Goal: Task Accomplishment & Management: Use online tool/utility

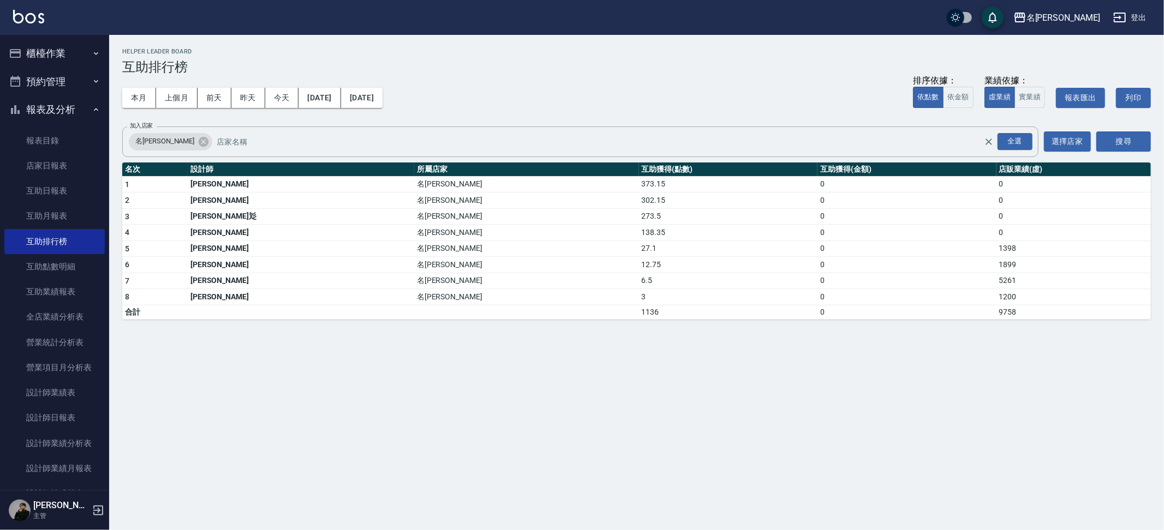
click at [72, 61] on button "櫃檯作業" at bounding box center [54, 53] width 100 height 28
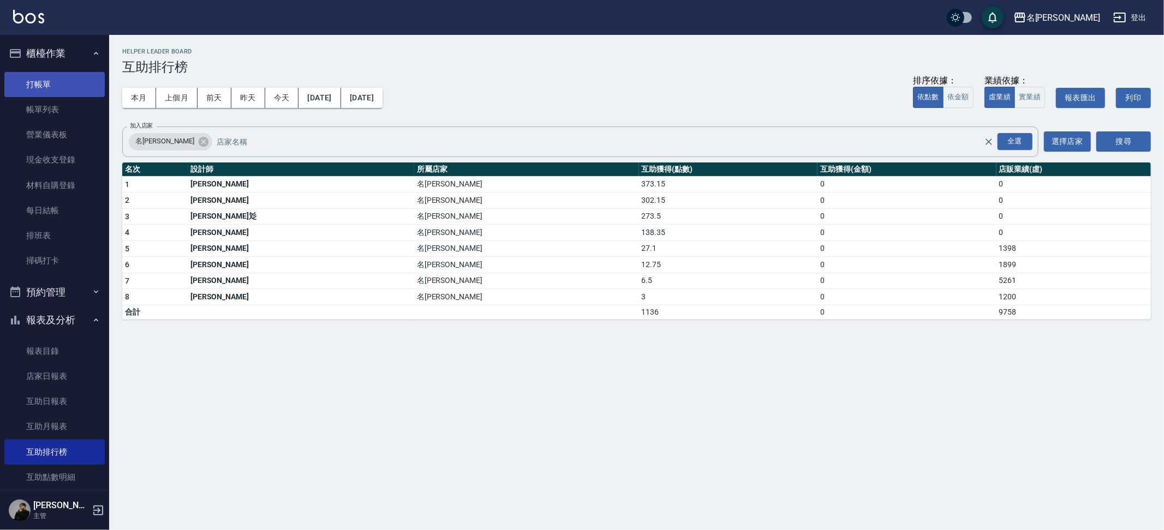
click at [56, 87] on link "打帳單" at bounding box center [54, 84] width 100 height 25
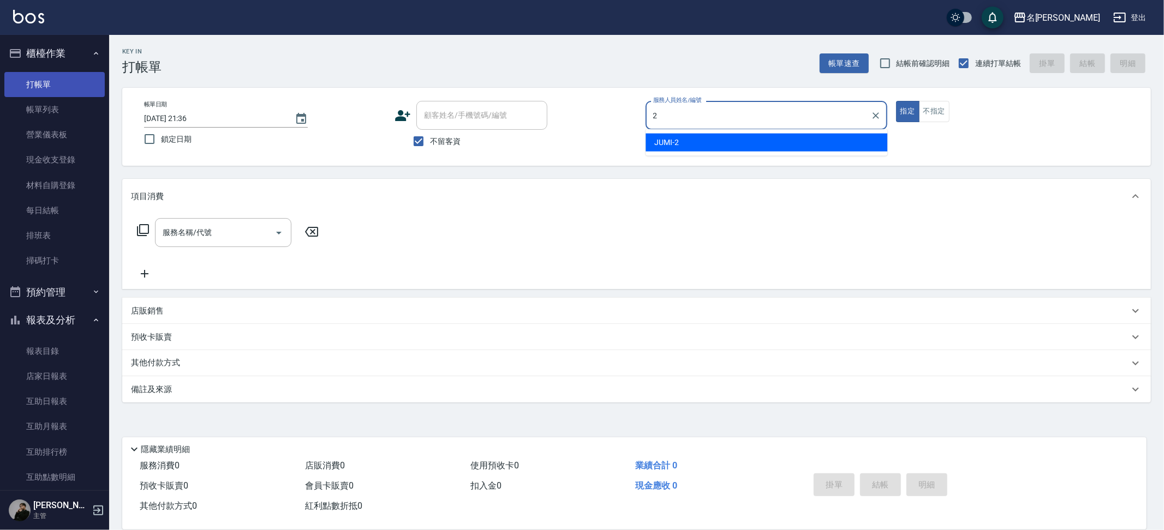
type input "JUMI-2"
type button "true"
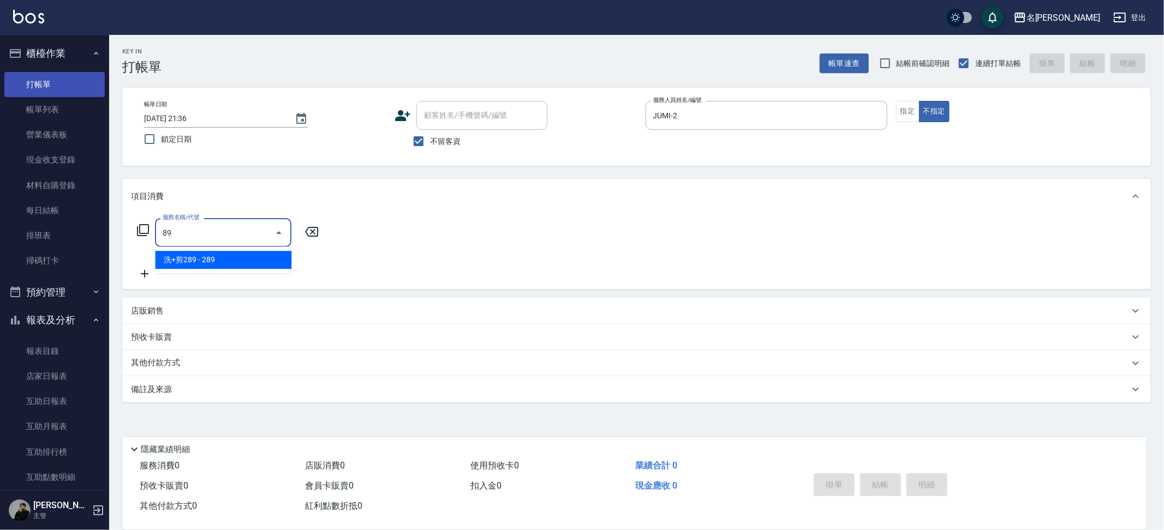
type input "899"
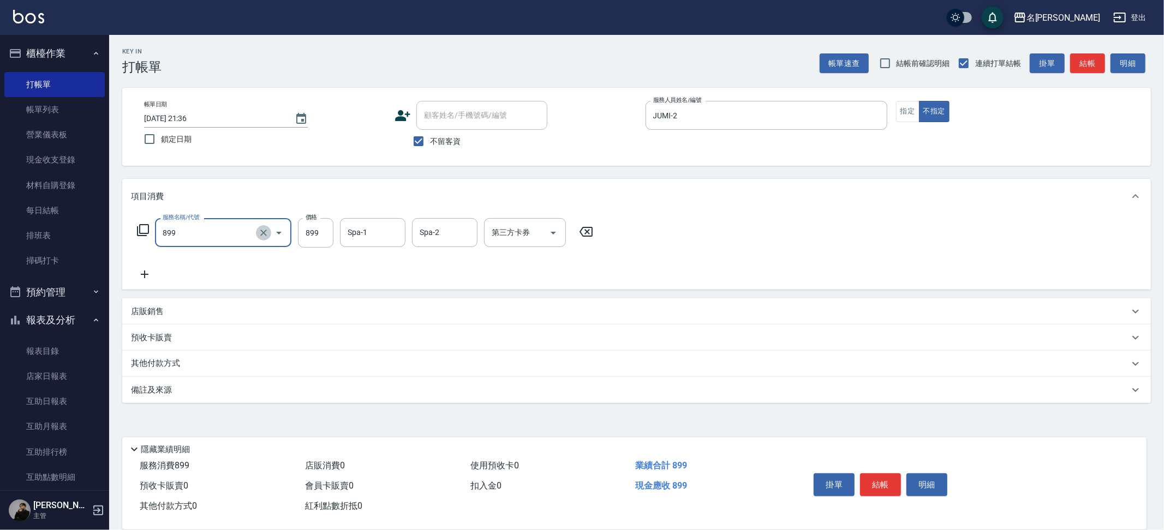
click at [264, 236] on icon "Clear" at bounding box center [263, 233] width 11 height 11
click at [216, 243] on div "服務名稱/代號" at bounding box center [223, 232] width 136 height 29
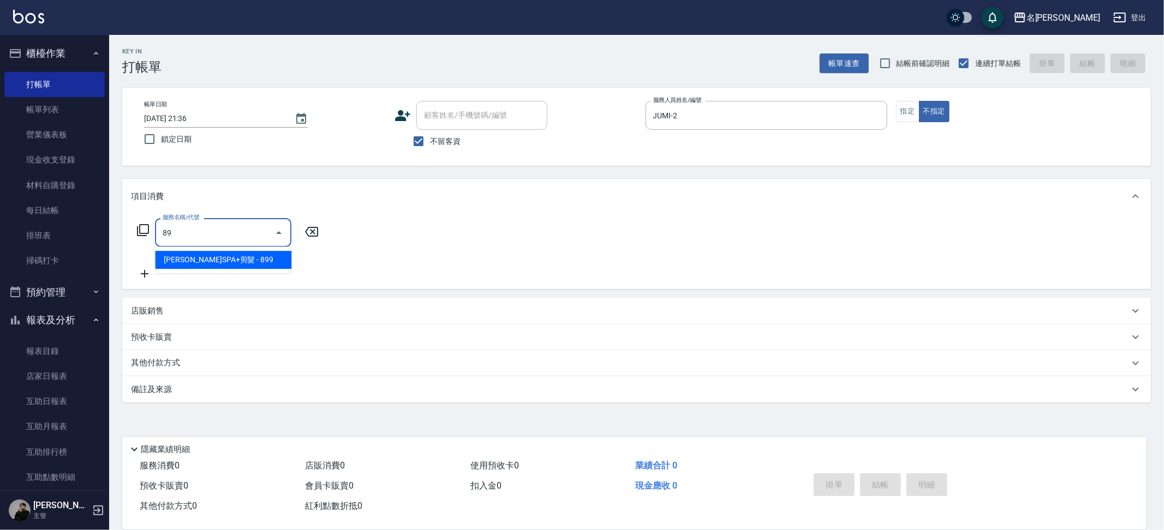
type input "8"
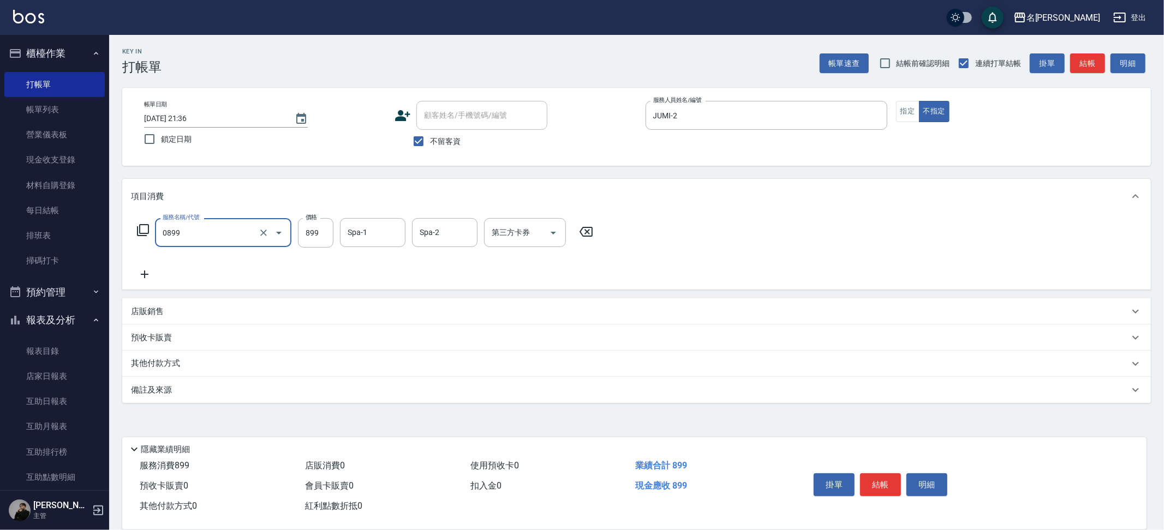
type input "REVIVRE(0899)"
type input "妞妞-66"
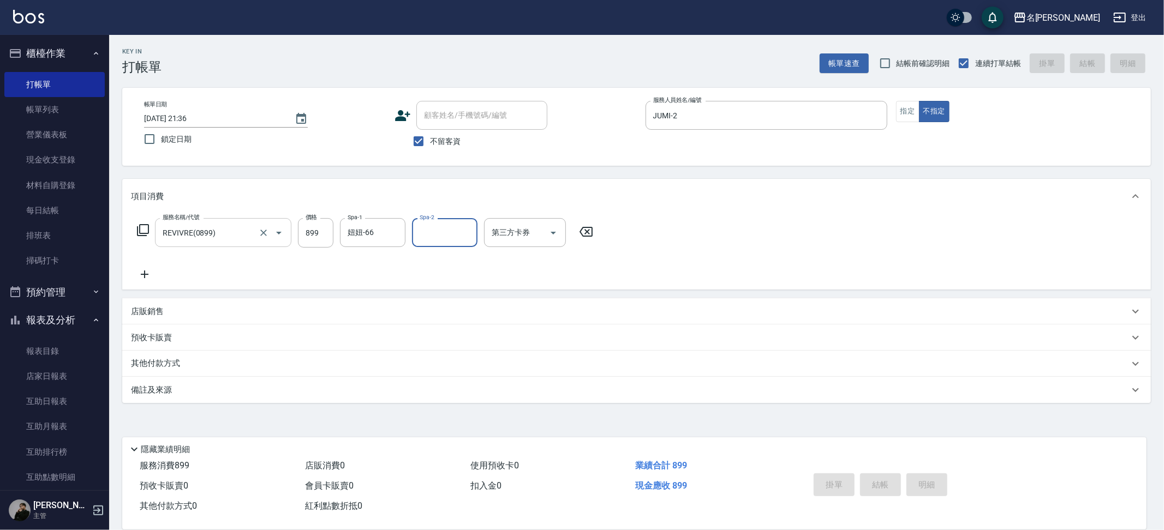
type input "[DATE] 21:37"
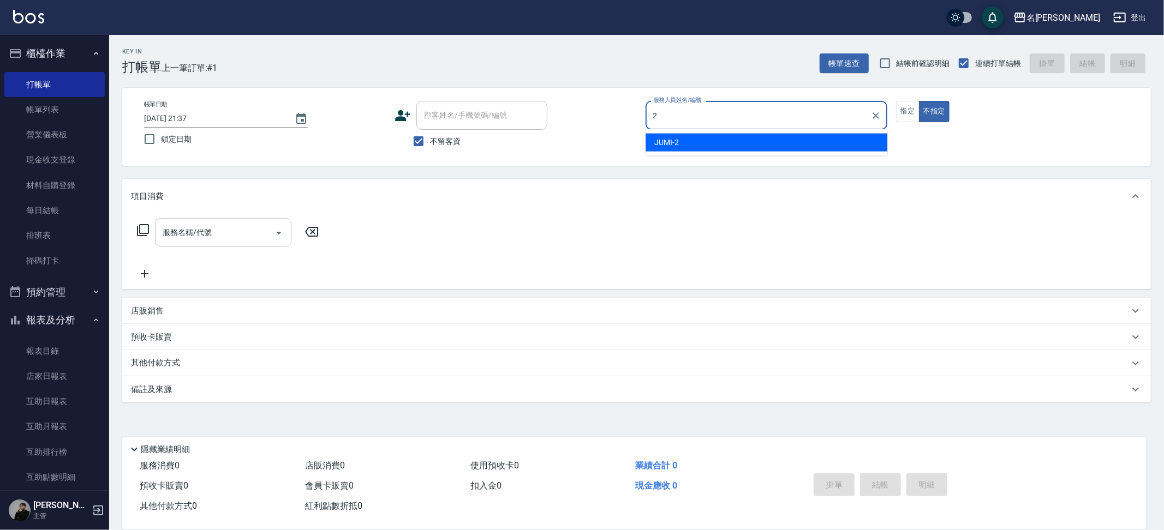
type input "JUMI-2"
type button "false"
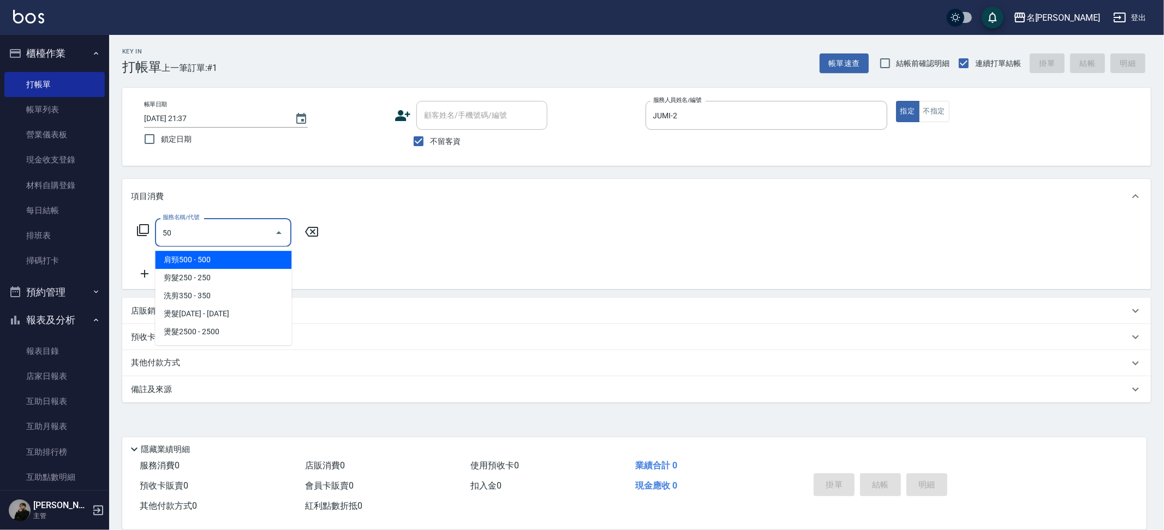
type input "肩頸500(0500)"
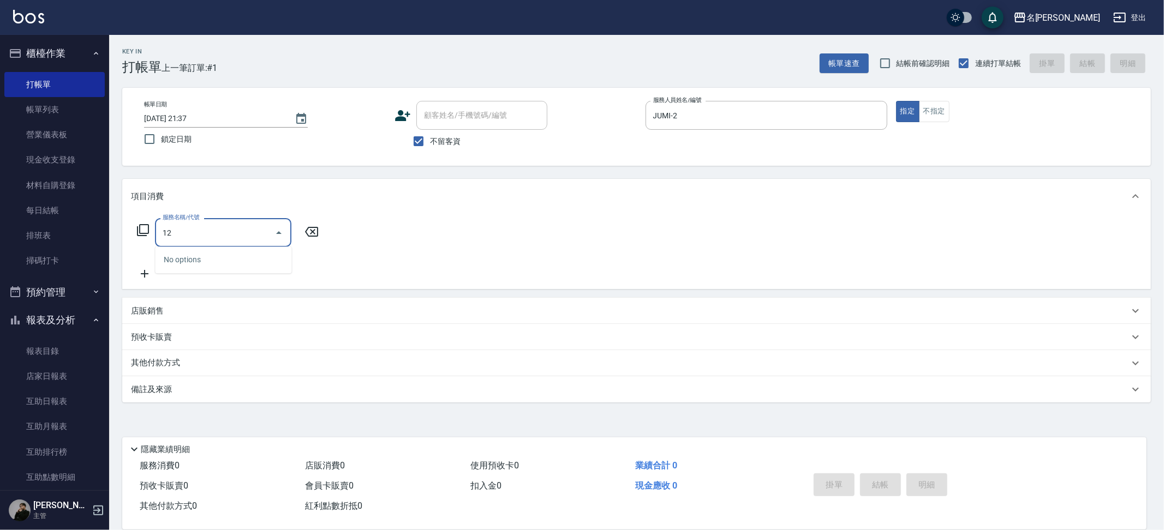
type input "1"
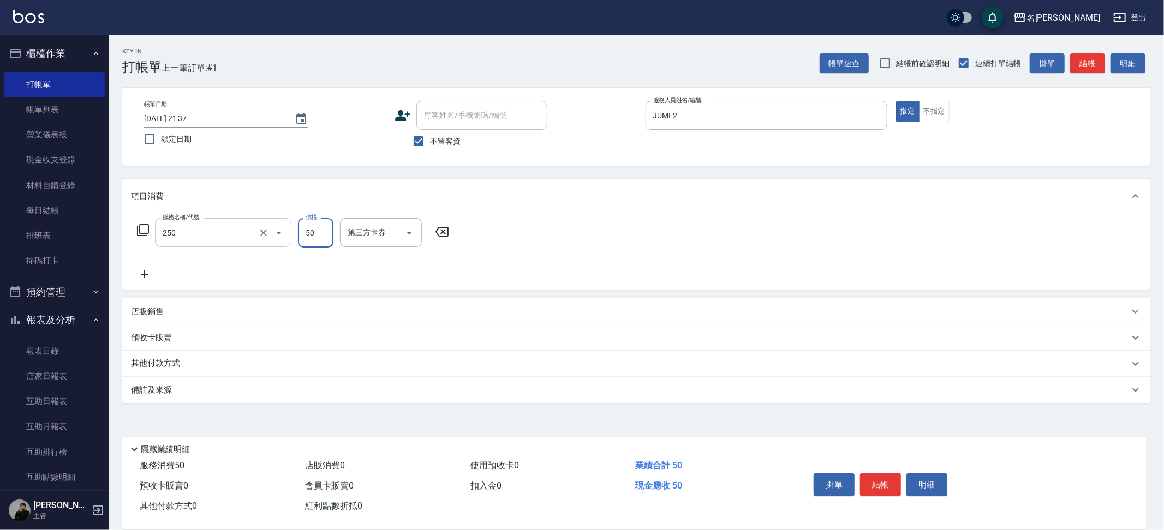
type input "剪瀏海(250)"
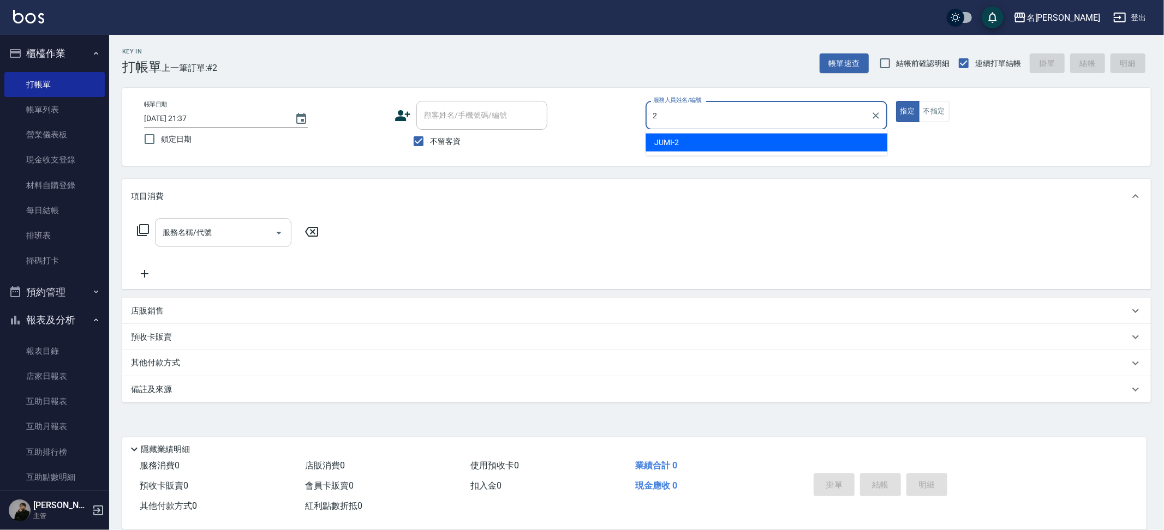
type input "JUMI-2"
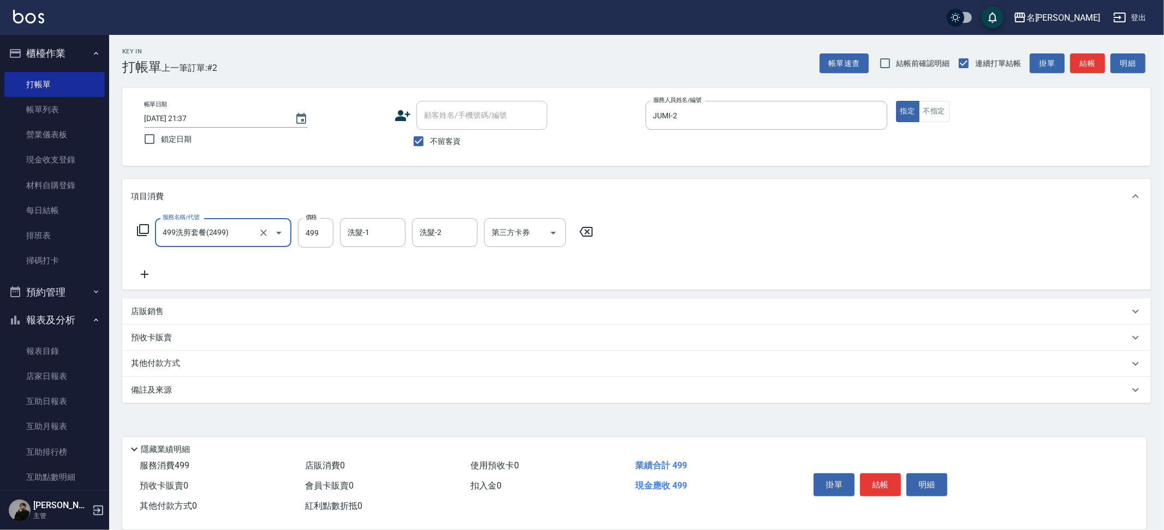
type input "499洗剪套餐(2499)"
type input "500"
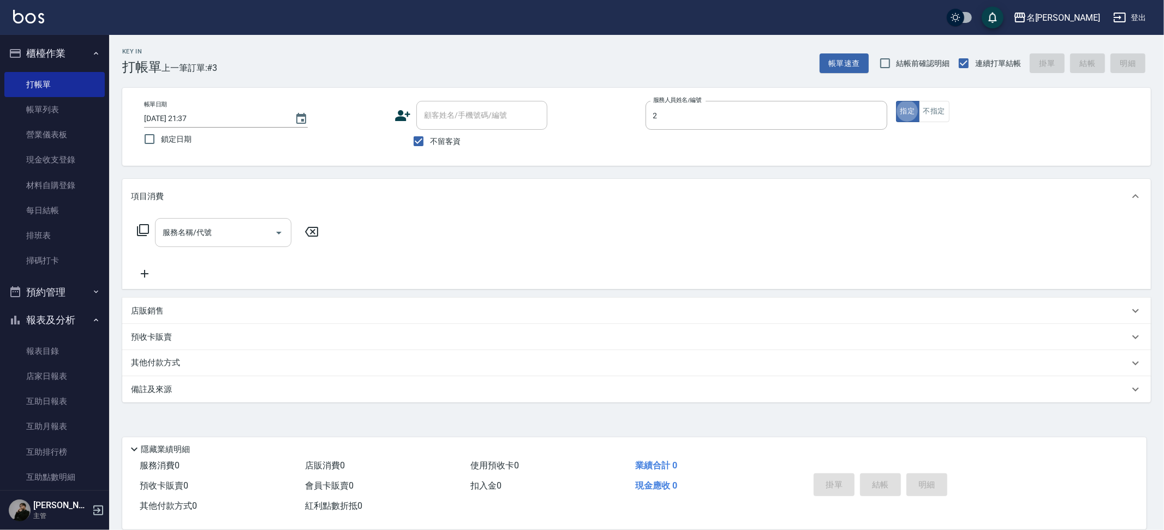
type input "JUMI-2"
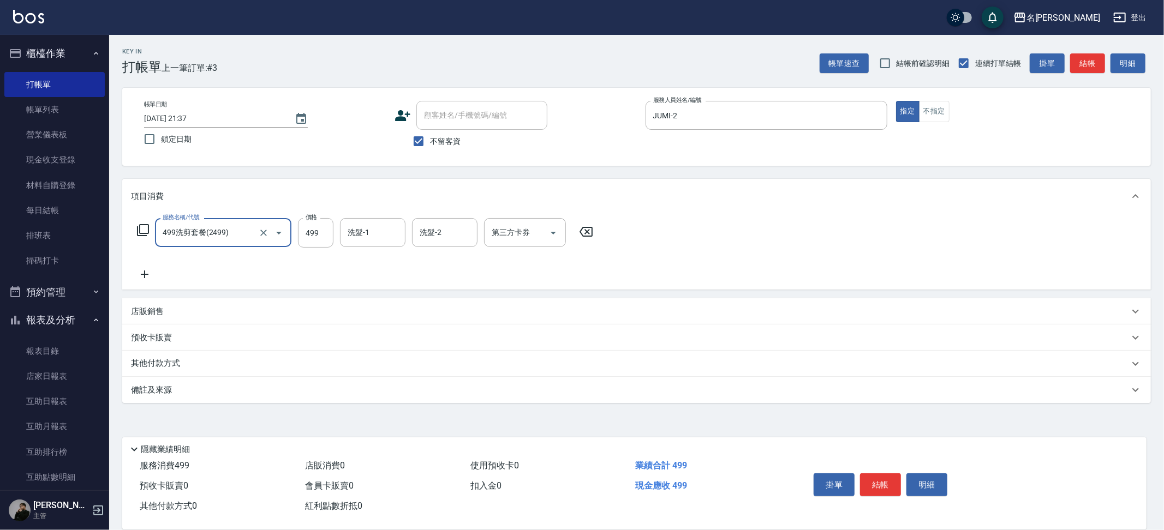
type input "499洗剪套餐(2499)"
type input "500"
type input "Mina-3"
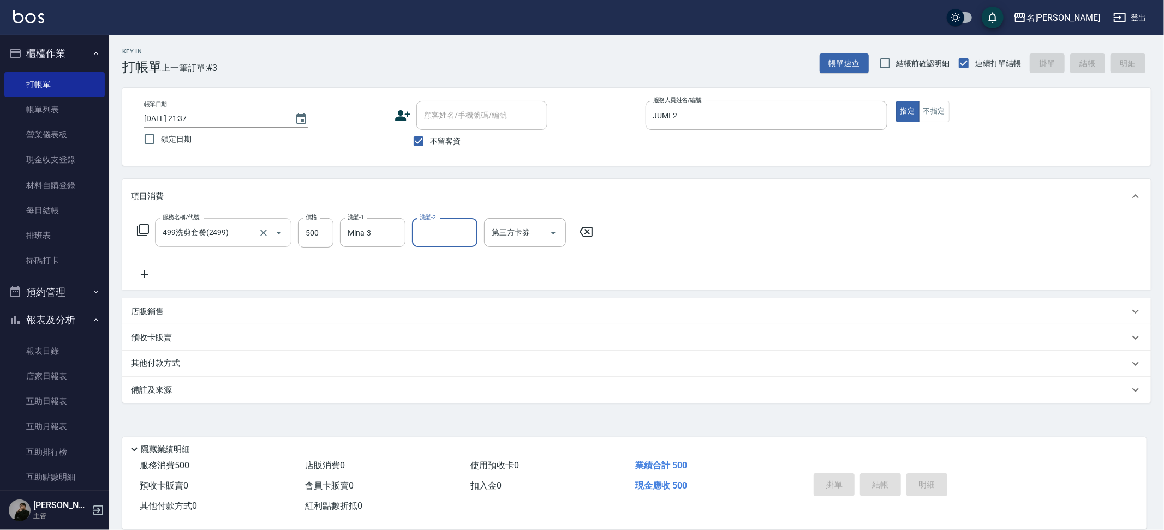
type input "[DATE] 21:38"
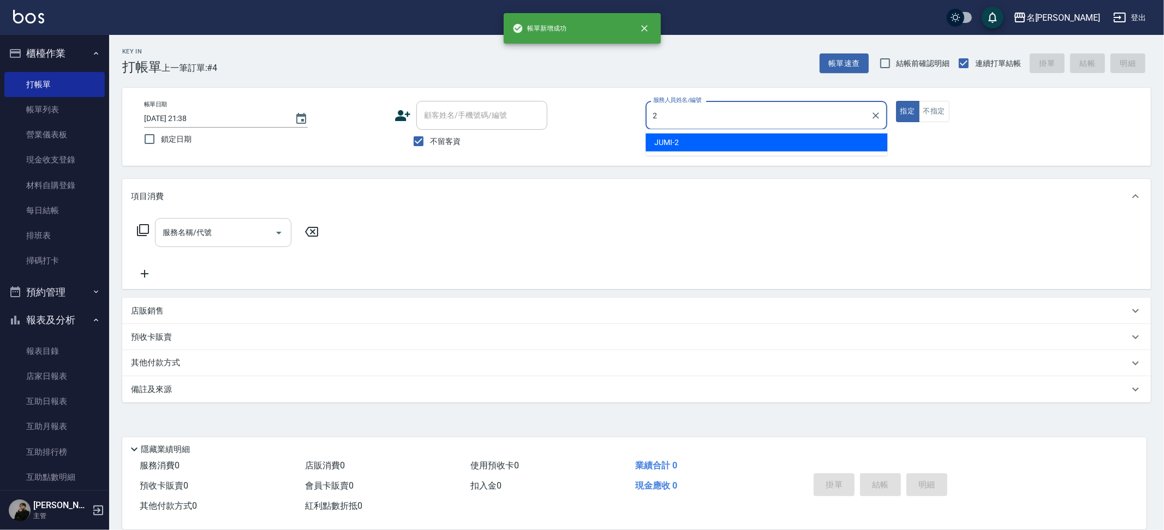
type input "JUMI-2"
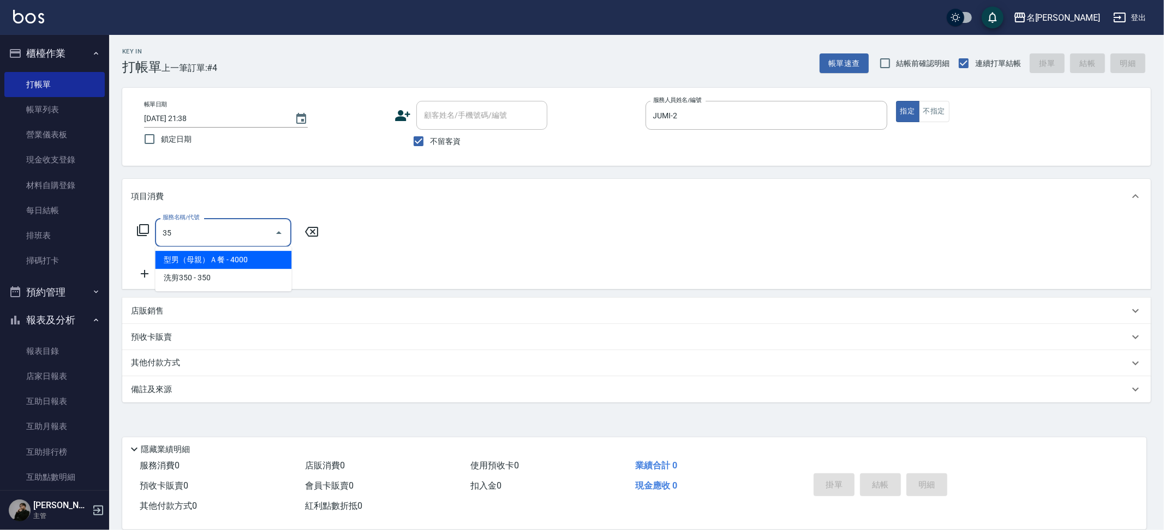
type input "3"
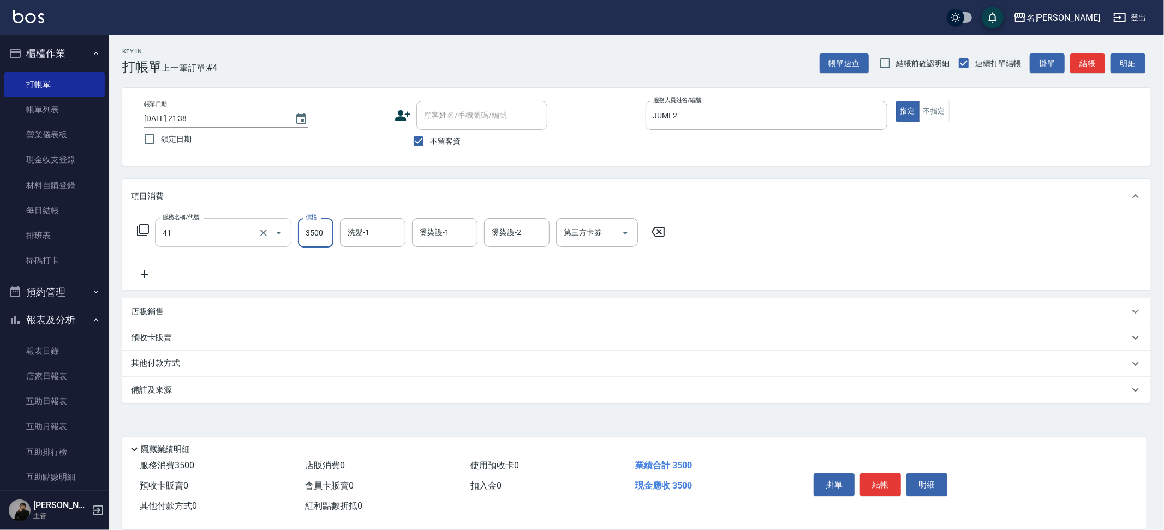
type input "染髮A餐(41)"
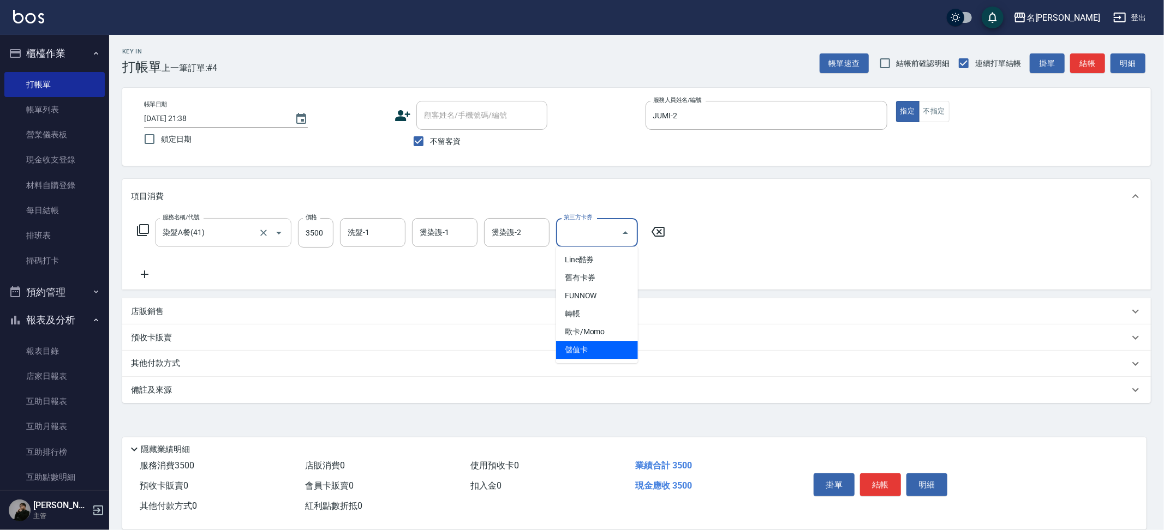
type input "儲值卡"
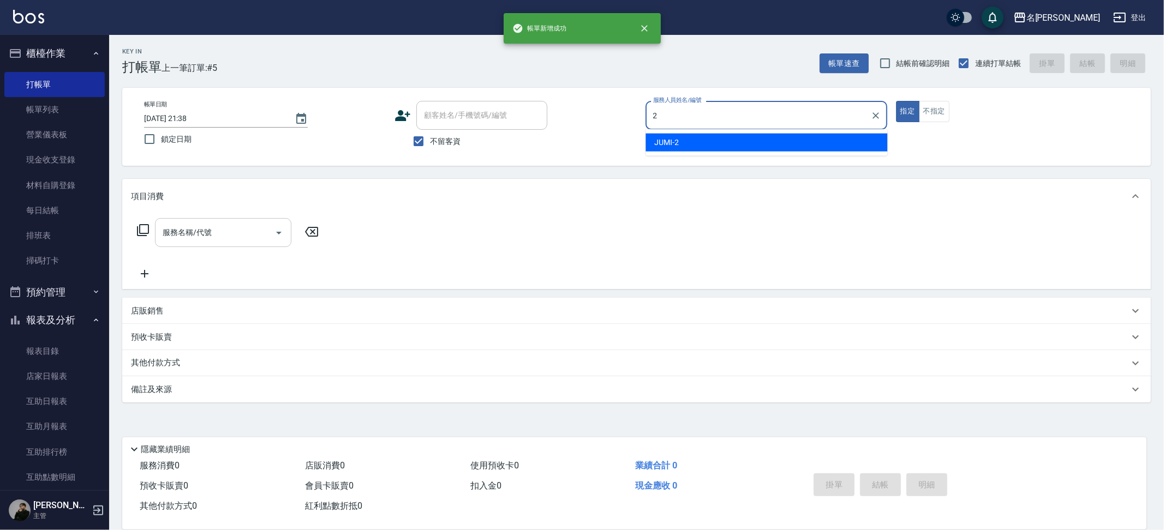
type input "JUMI-2"
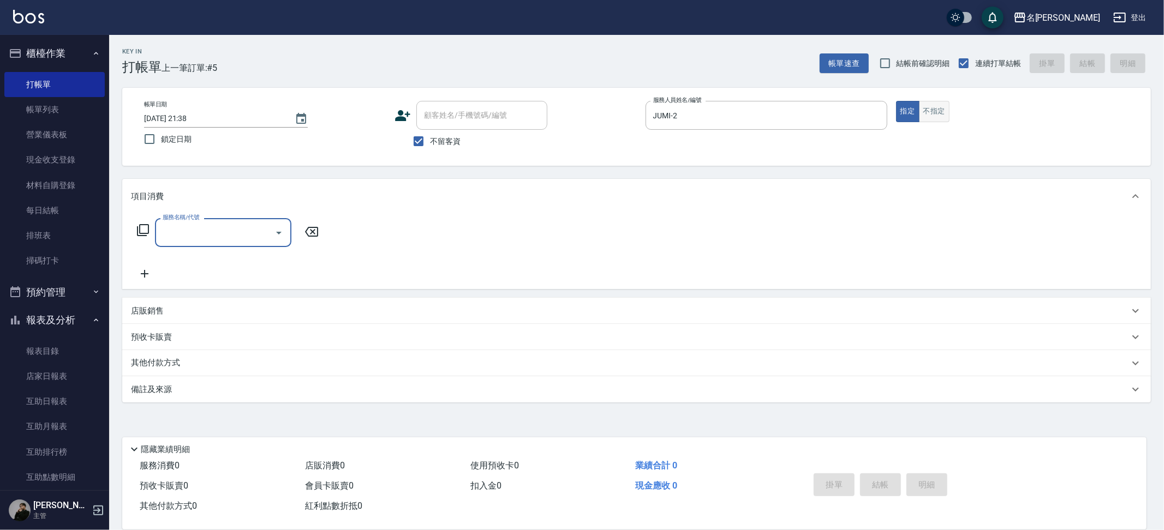
click at [935, 105] on button "不指定" at bounding box center [934, 111] width 31 height 21
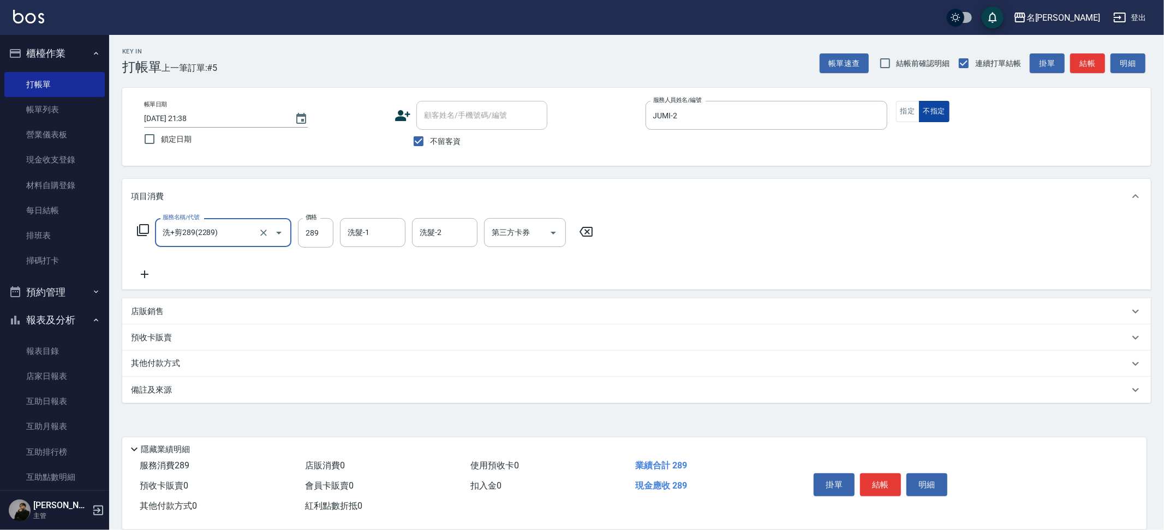
type input "洗+剪289(2289)"
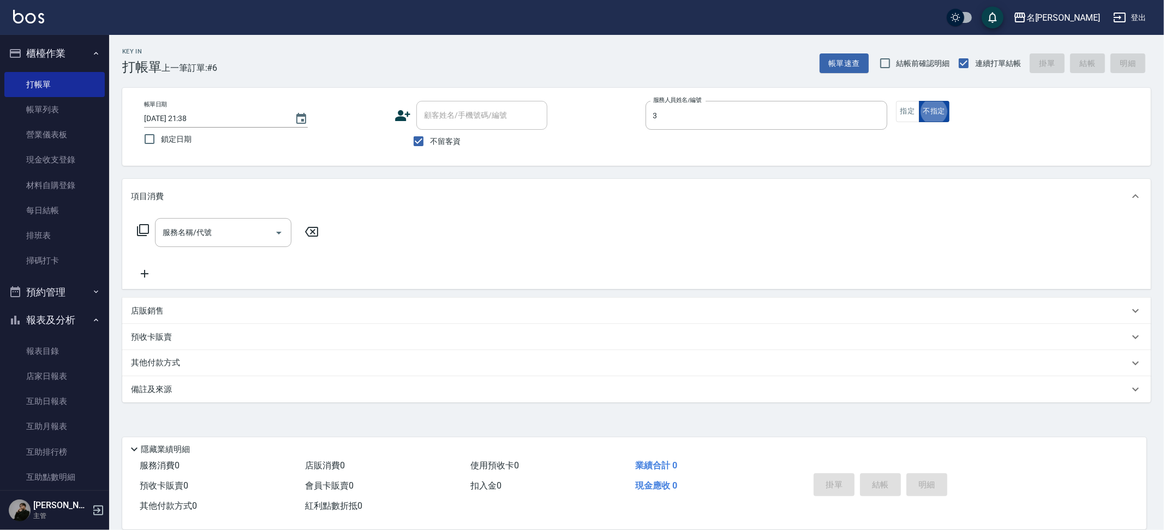
type input "Mina-3"
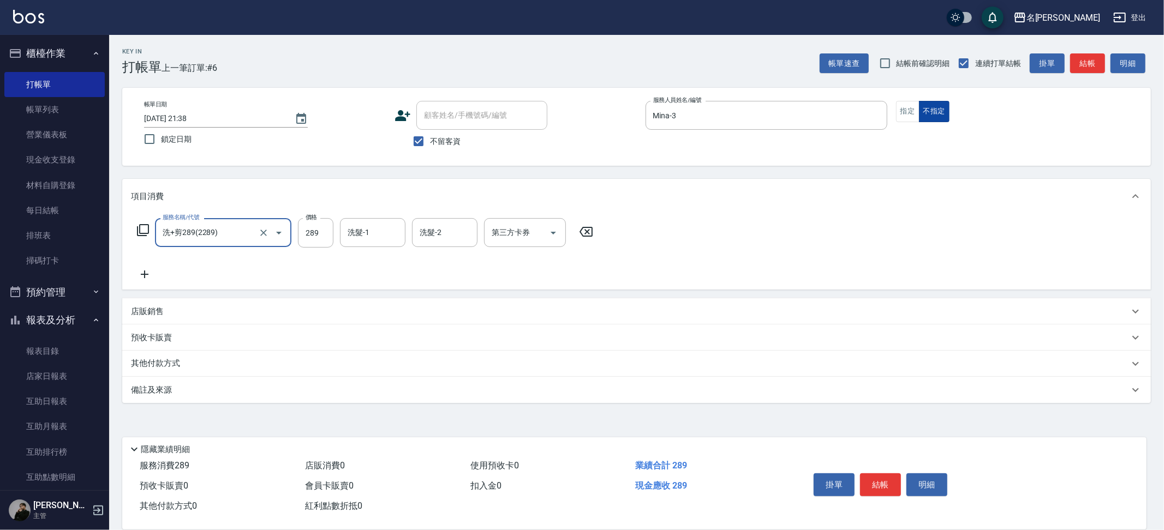
type input "洗+剪289(2289)"
type input "妞妞-66"
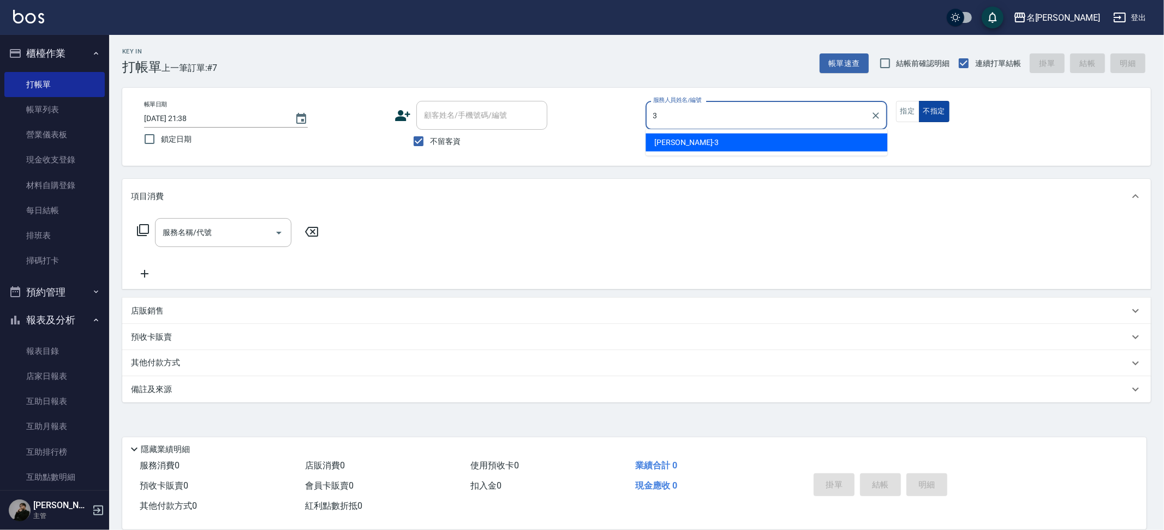
type input "Mina-3"
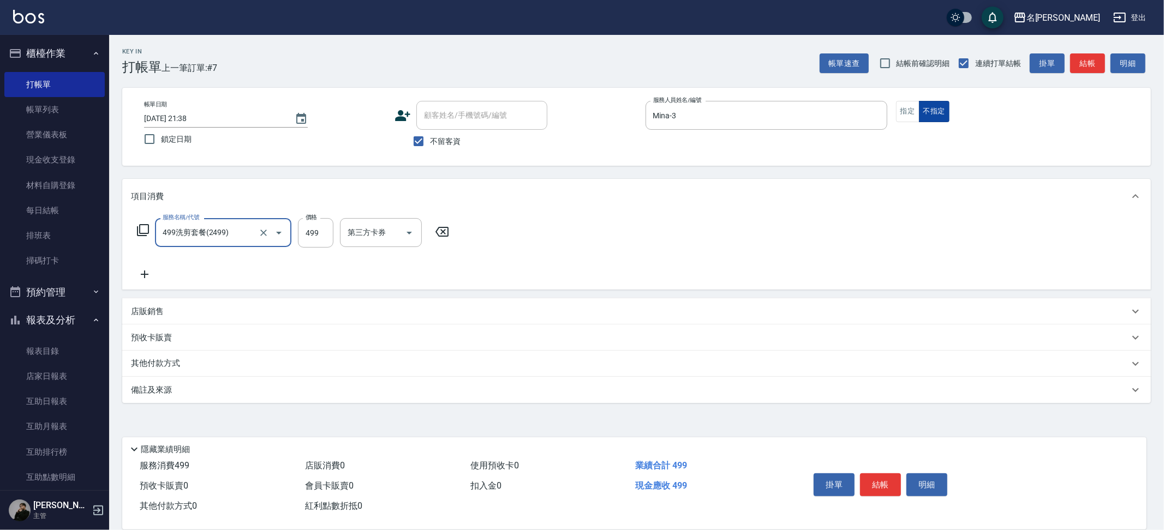
type input "499洗剪套餐(2499)"
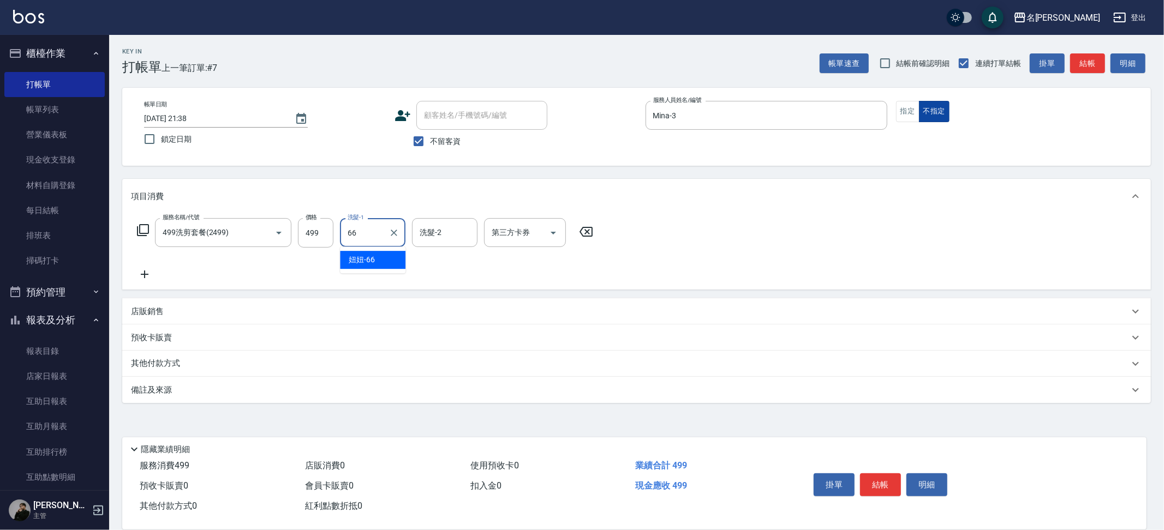
type input "妞妞-66"
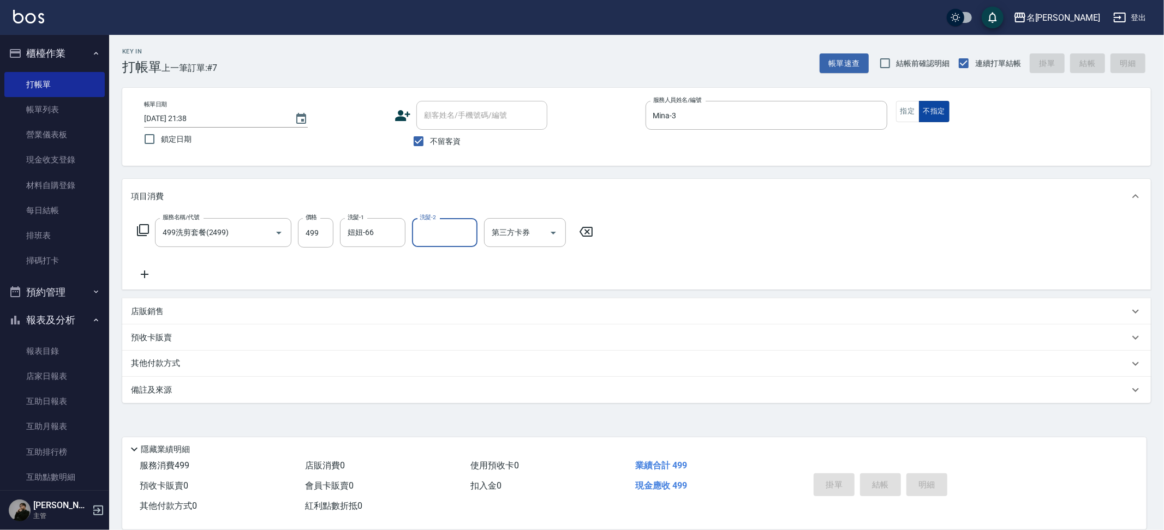
type input "[DATE] 21:39"
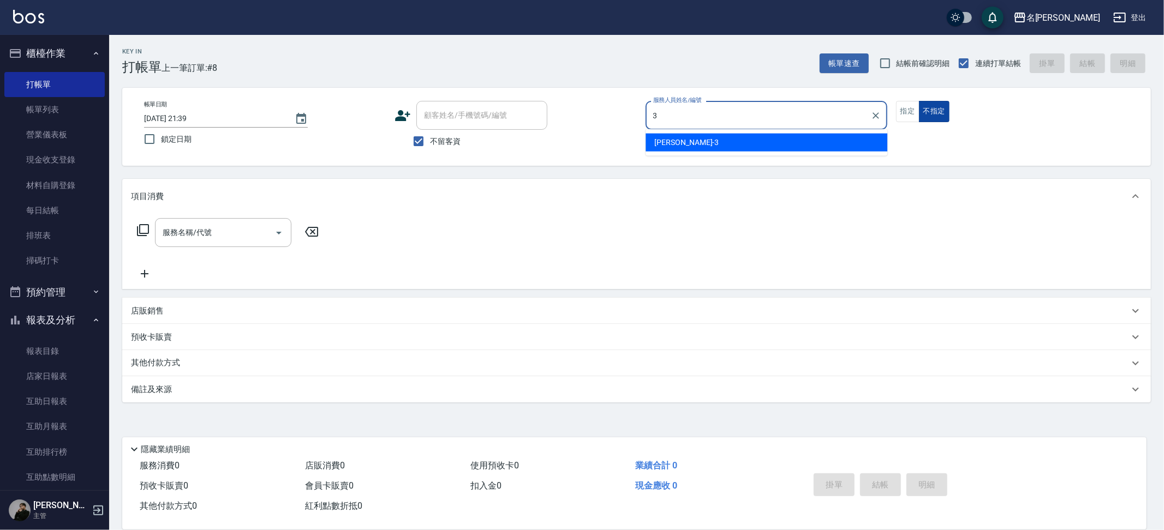
type input "Mina-3"
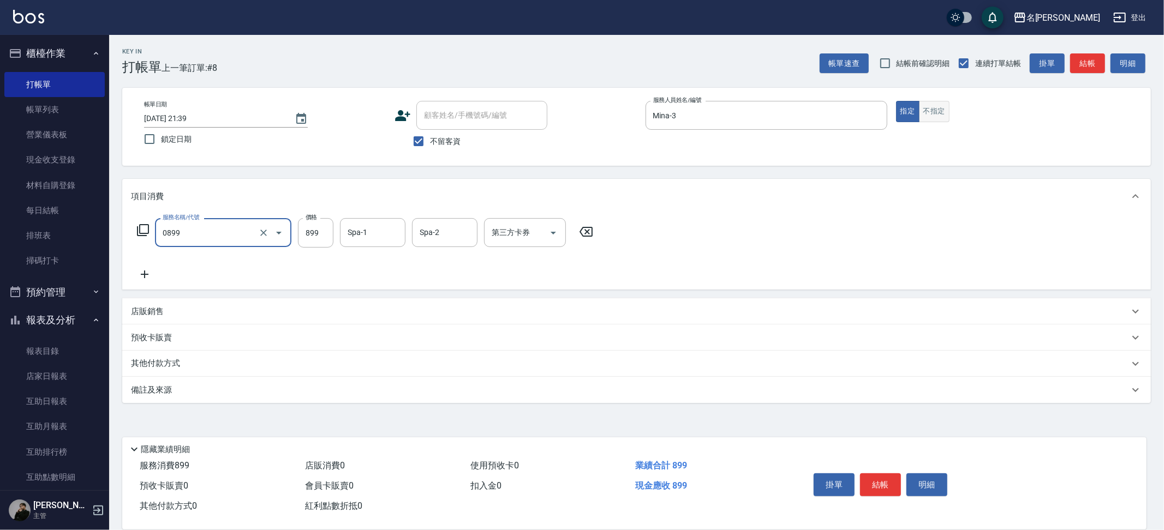
type input "REVIVRE(0899)"
type input "妞妞-66"
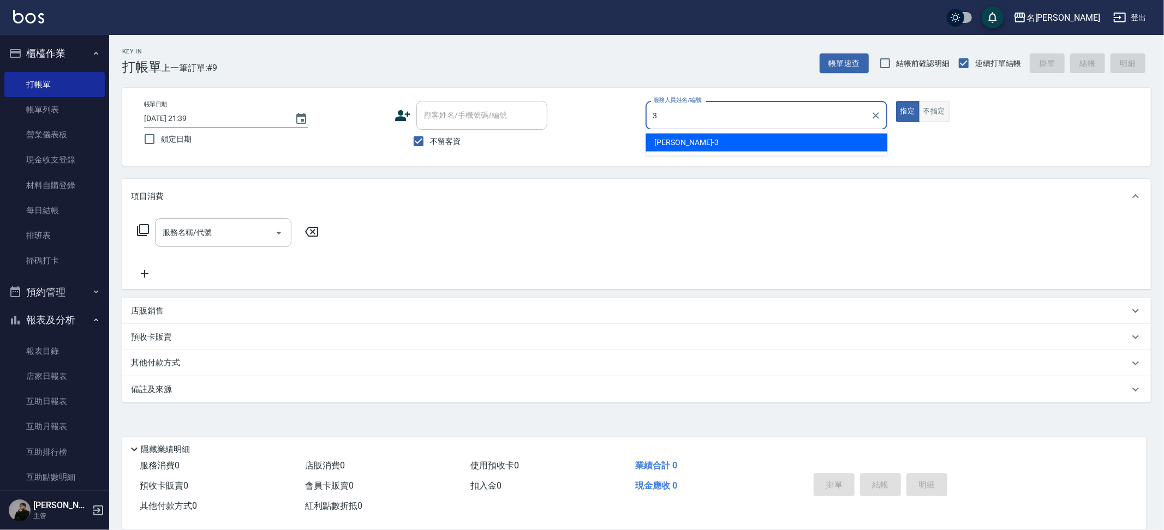
type input "Mina-3"
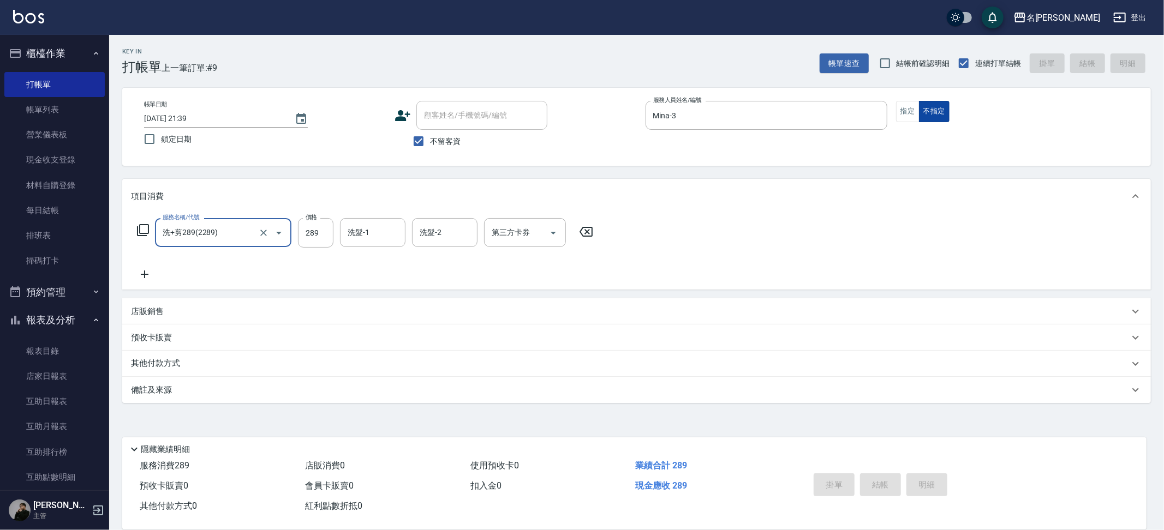
type input "洗+剪289(2289)"
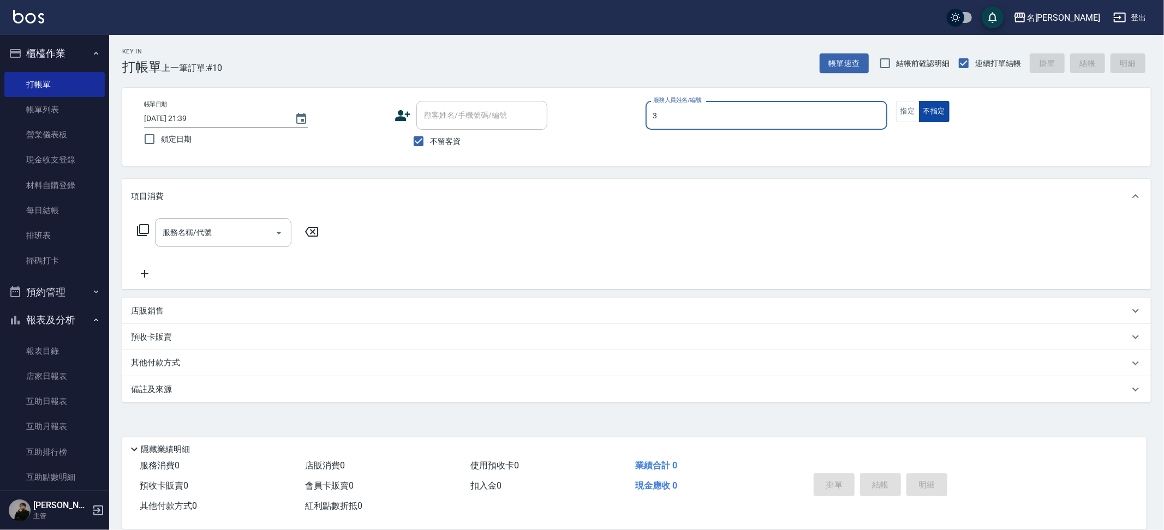
type input "Mina-3"
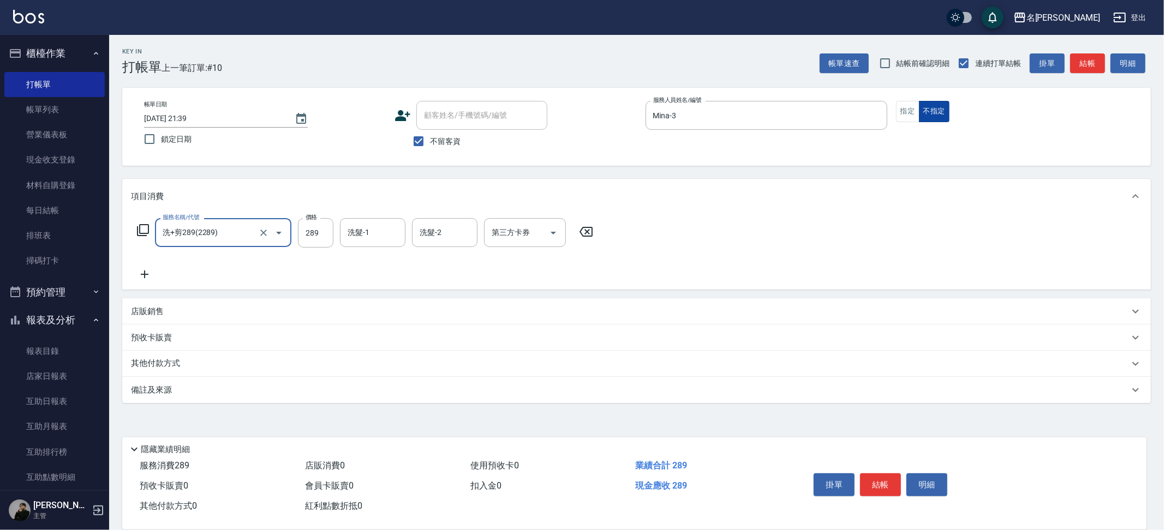
type input "洗+剪289(2289)"
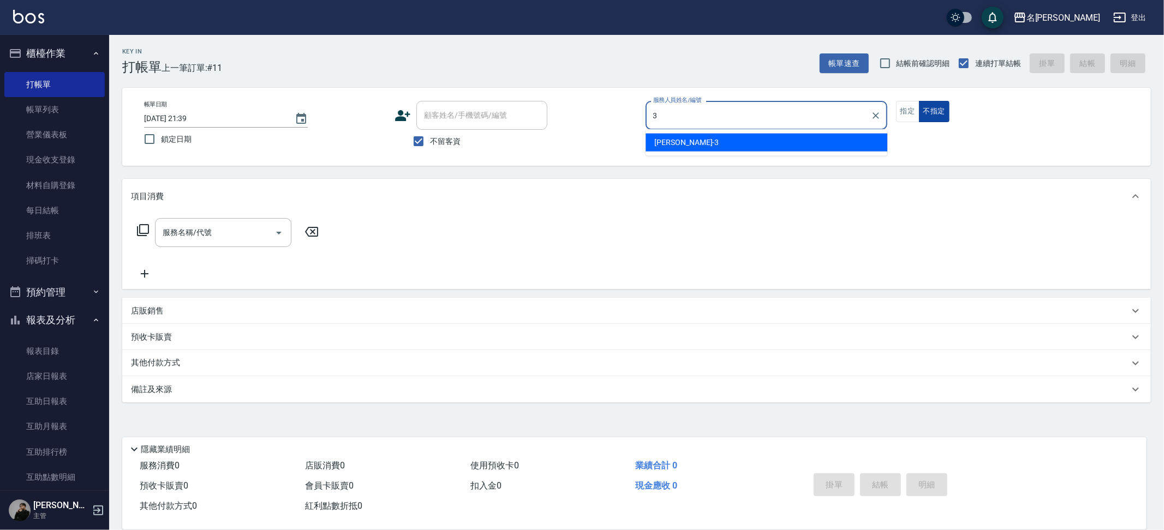
type input "Mina-3"
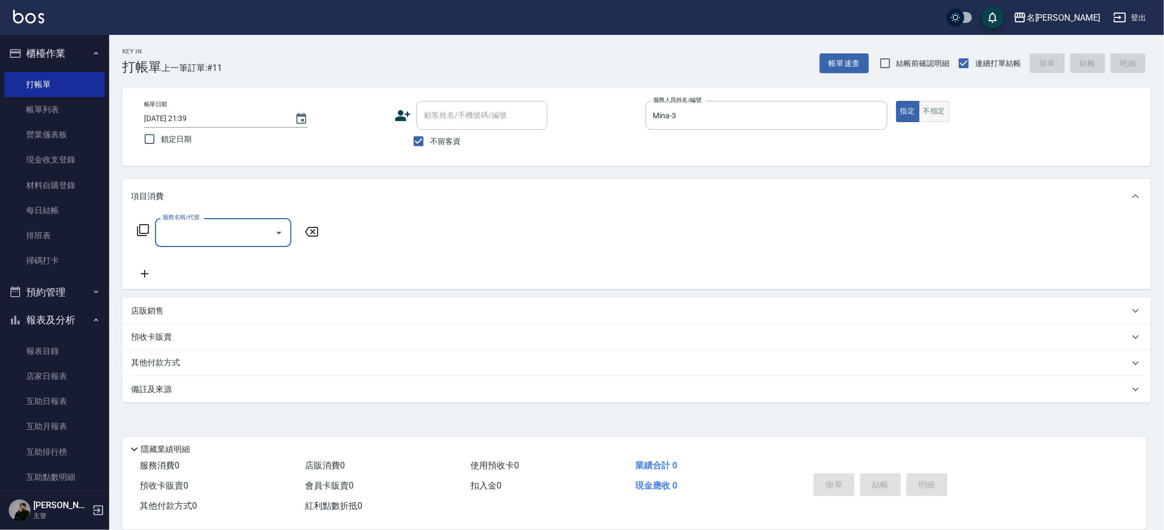
click at [933, 112] on button "不指定" at bounding box center [934, 111] width 31 height 21
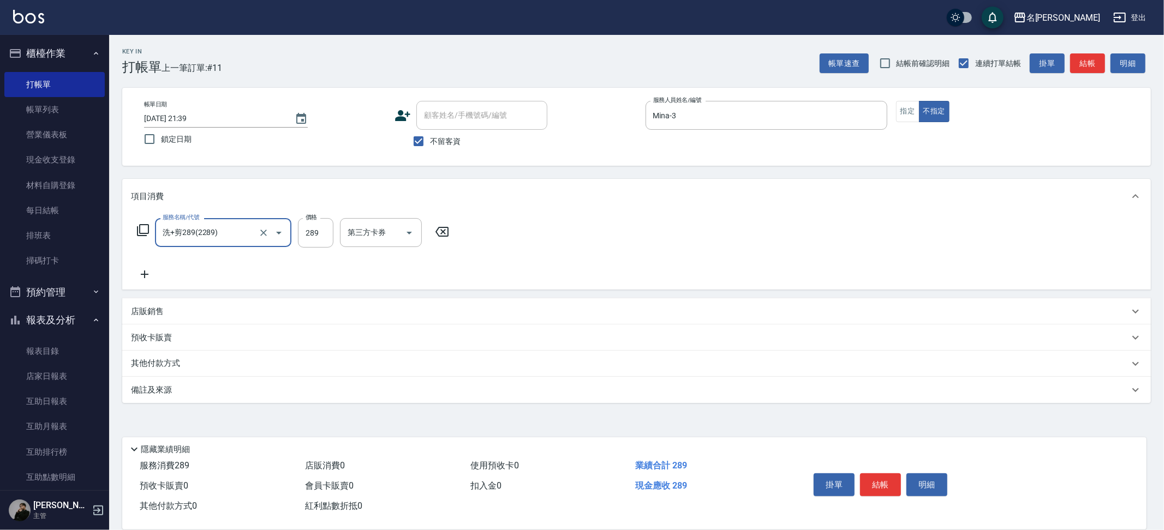
type input "洗+剪289(2289)"
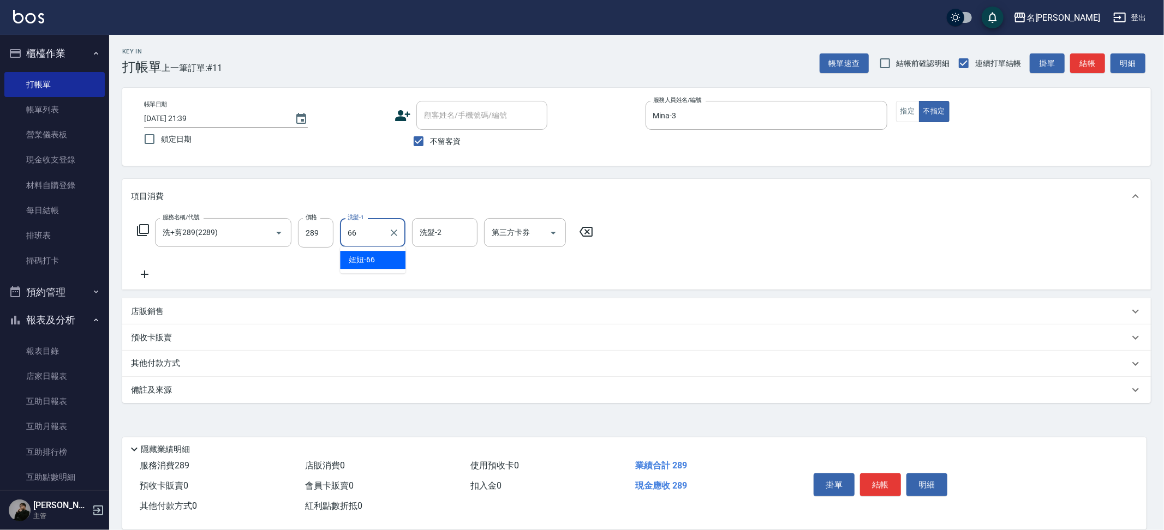
type input "妞妞-66"
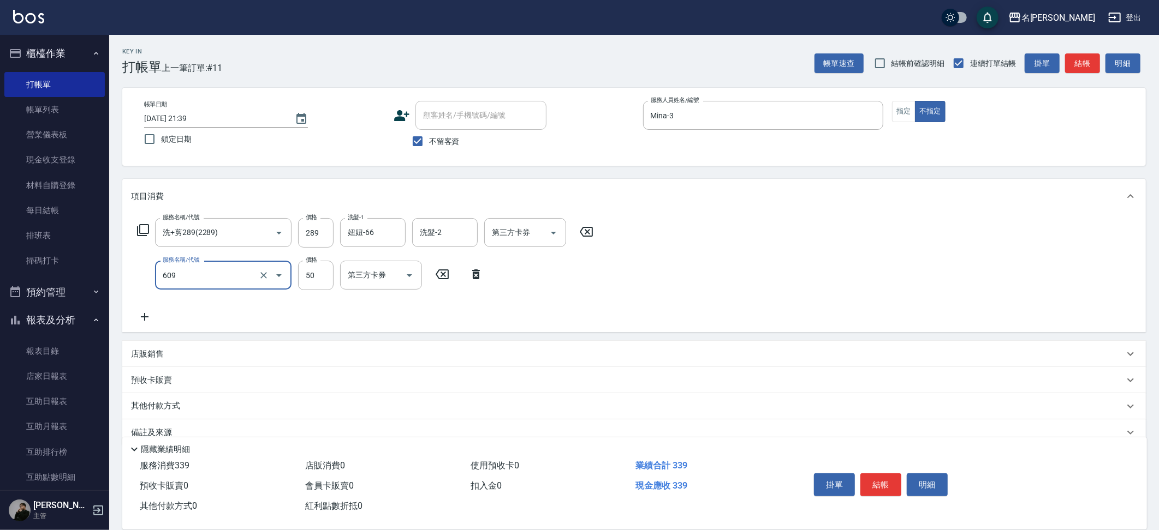
type input "精油(609)"
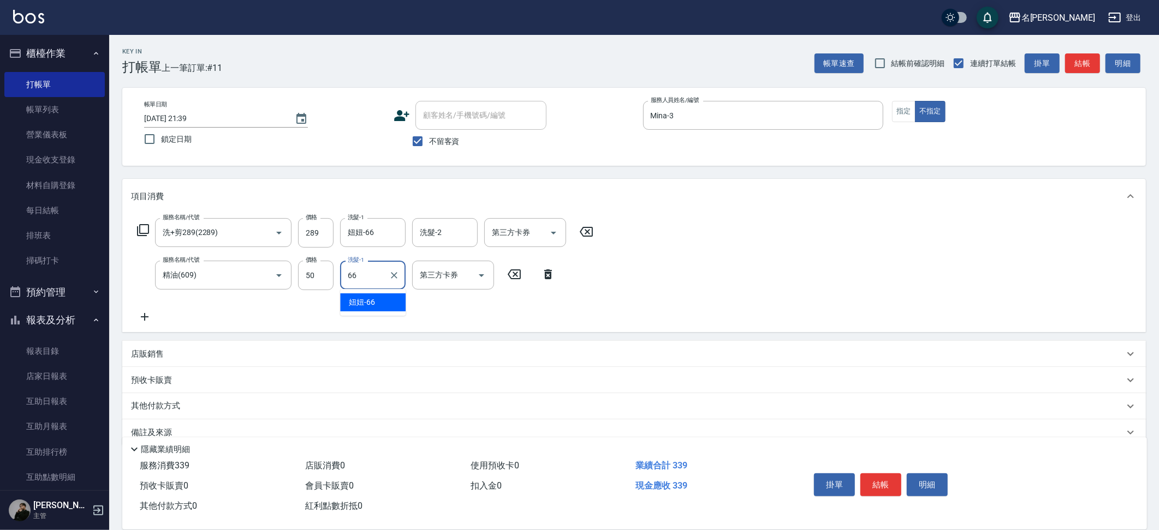
type input "妞妞-66"
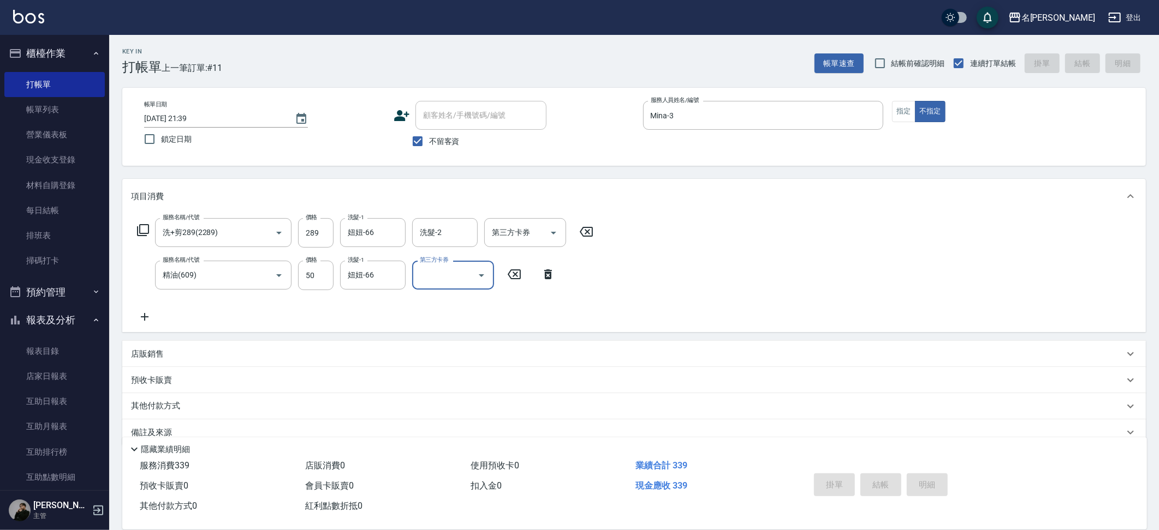
type input "[DATE] 21:40"
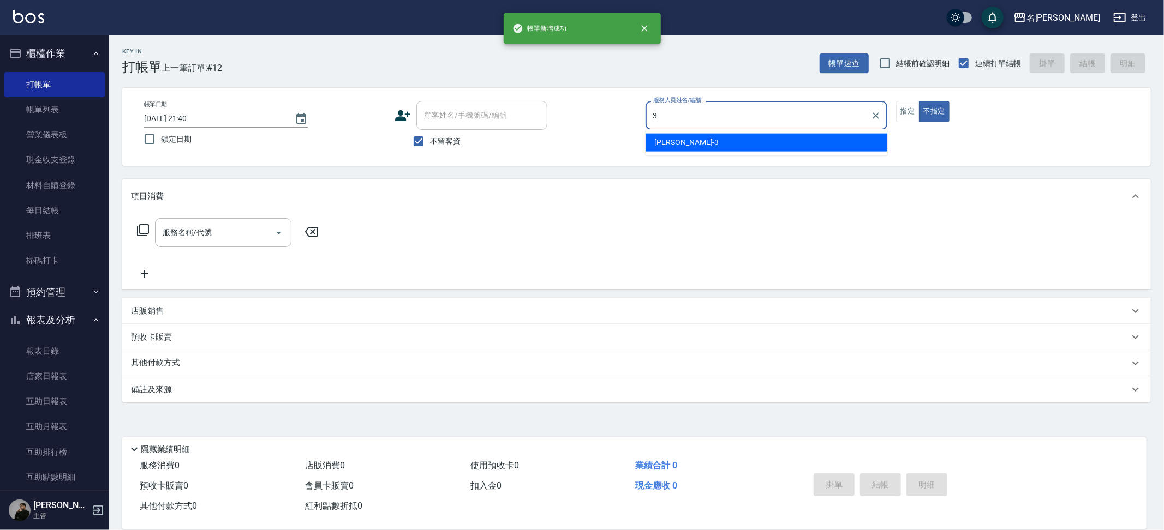
type input "Mina-3"
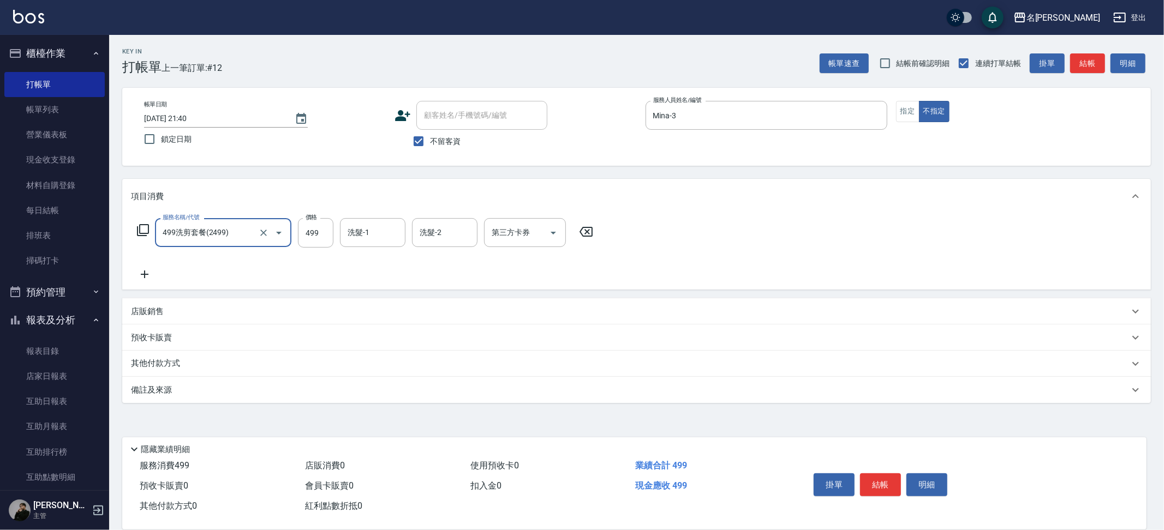
type input "499洗剪套餐(2499)"
type input "妞妞-66"
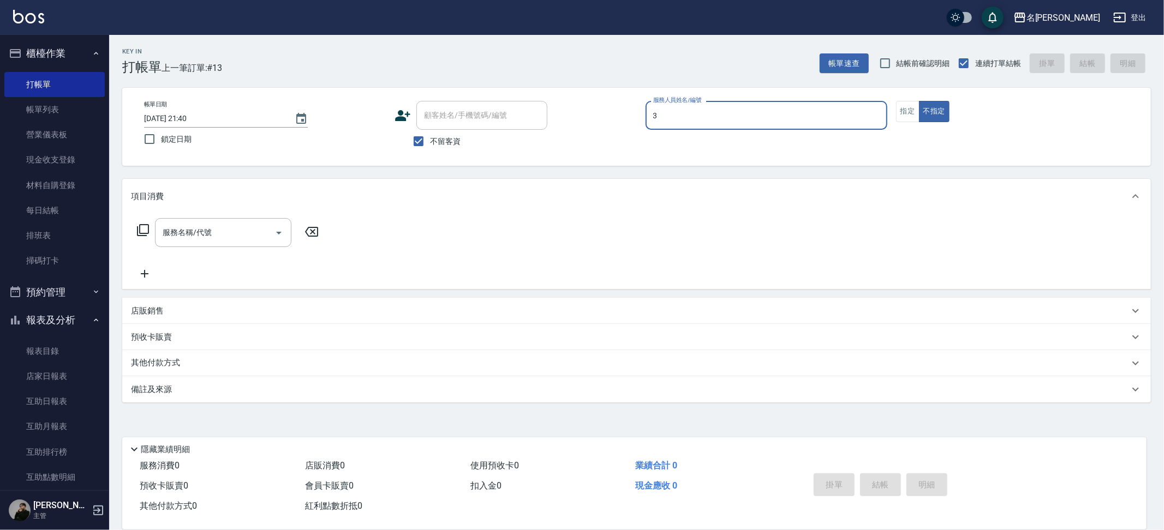
type input "Mina-3"
click at [898, 109] on button "指定" at bounding box center [907, 111] width 23 height 21
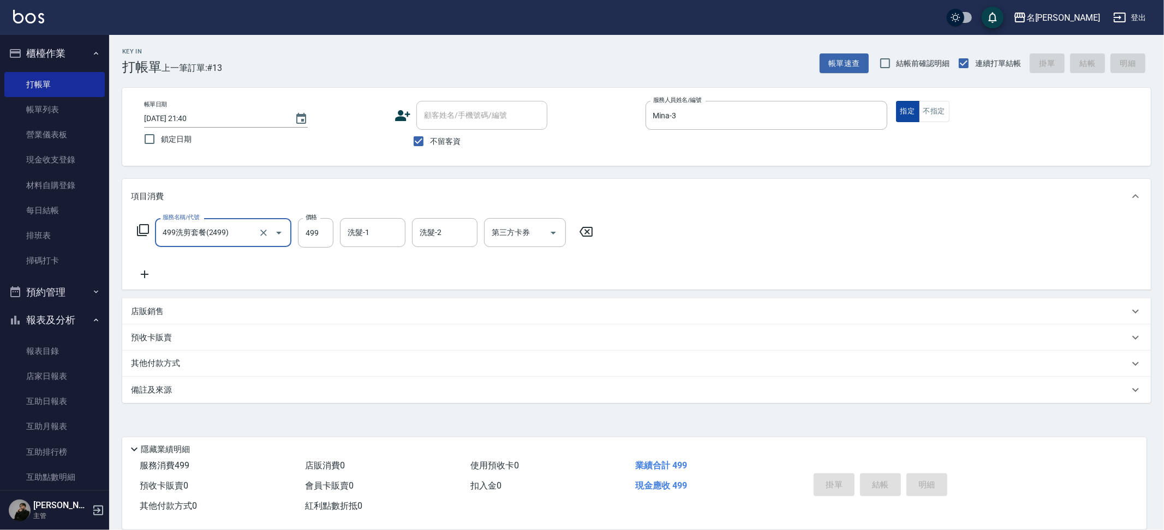
type input "499洗剪套餐(2499)"
type input "Mina-3"
type input "洗+剪289(2289)"
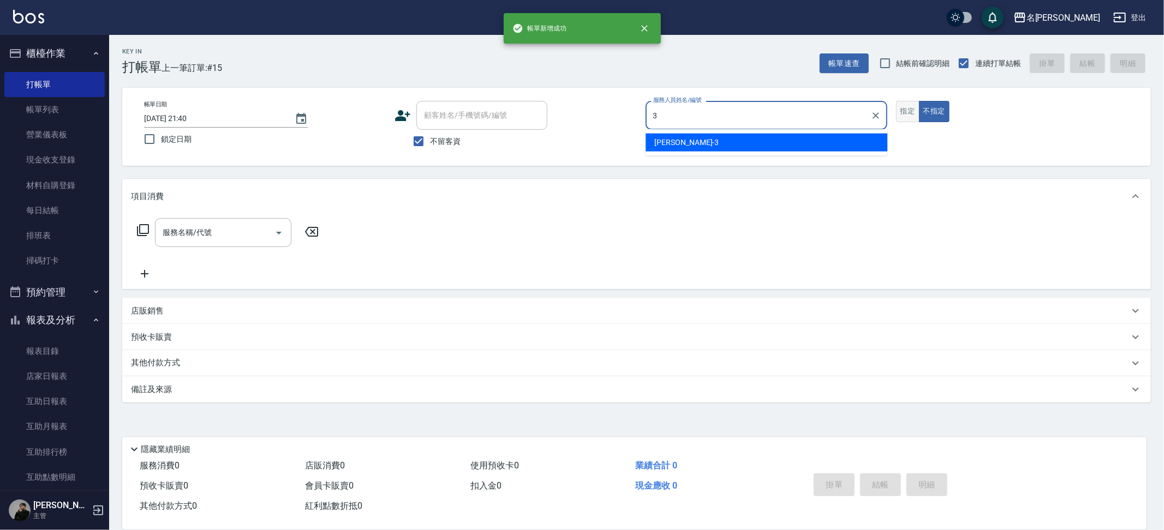
type input "Mina-3"
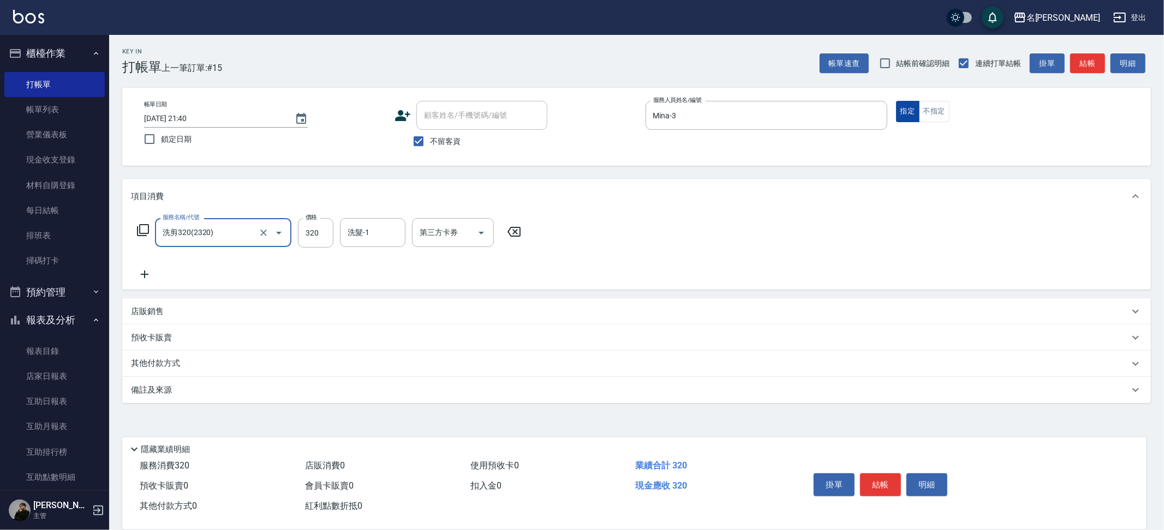
type input "洗剪320(2320)"
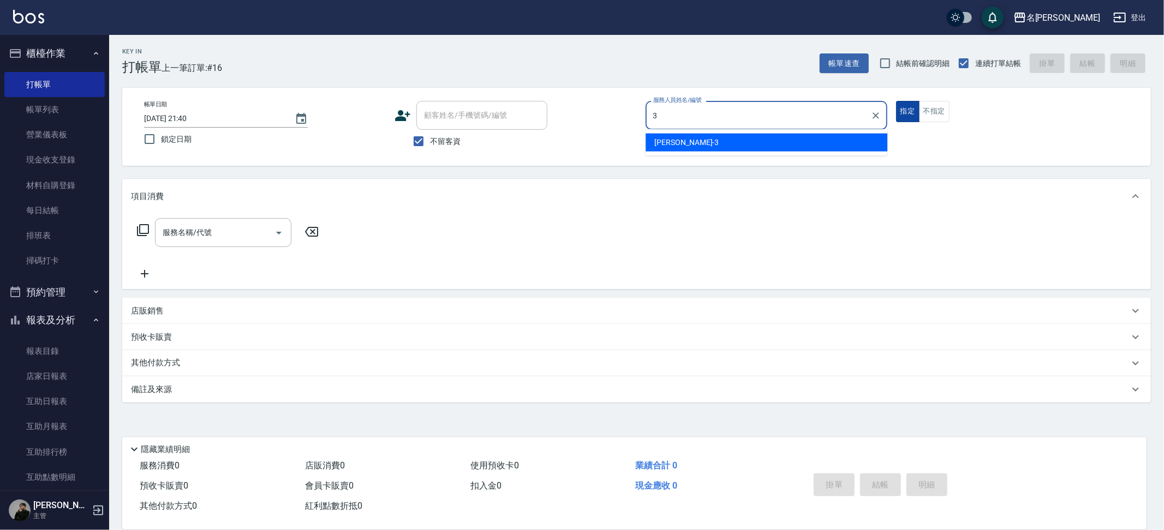
type input "Mina-3"
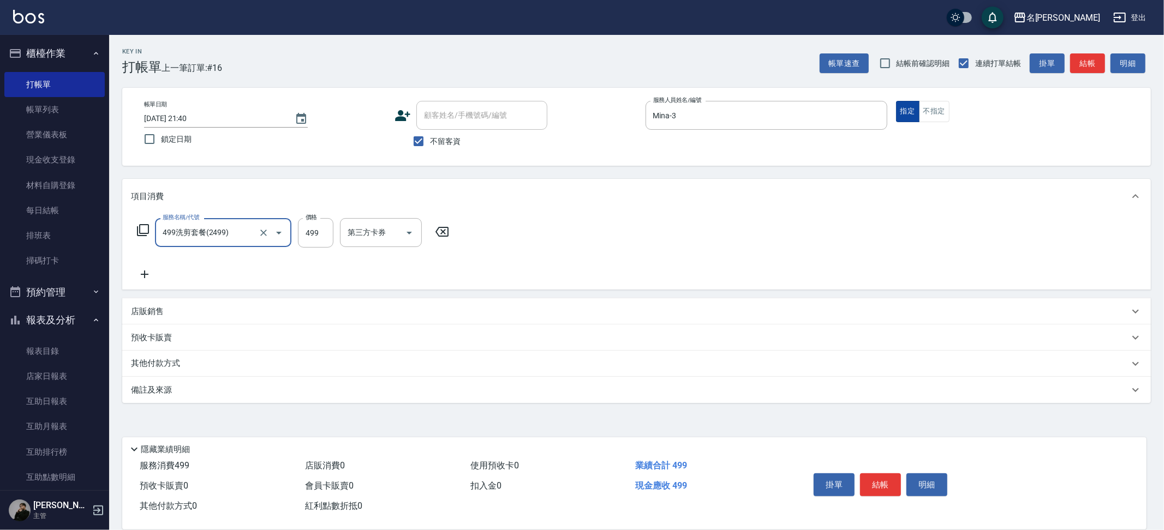
type input "499洗剪套餐(2499)"
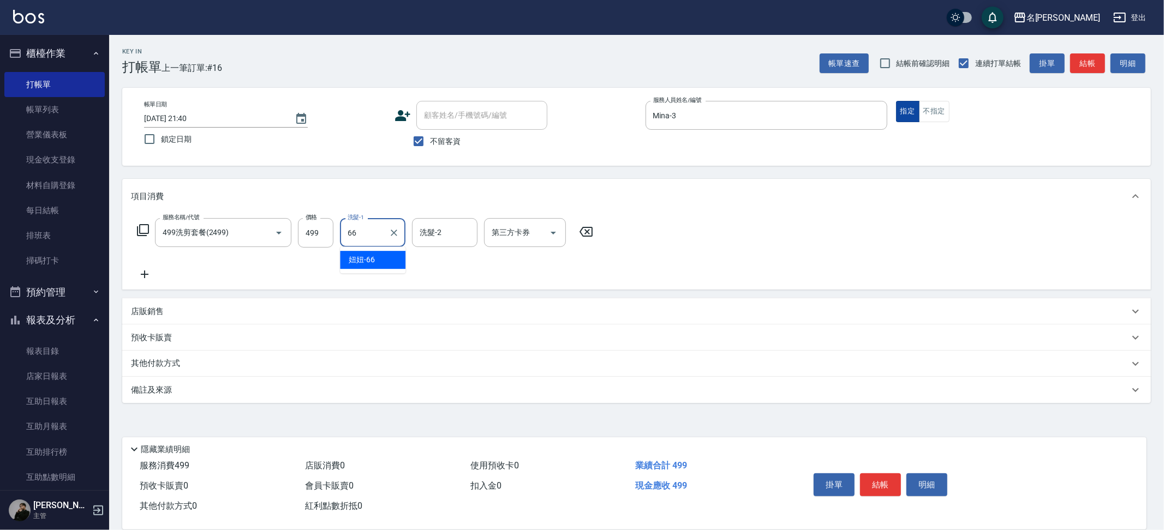
type input "妞妞-66"
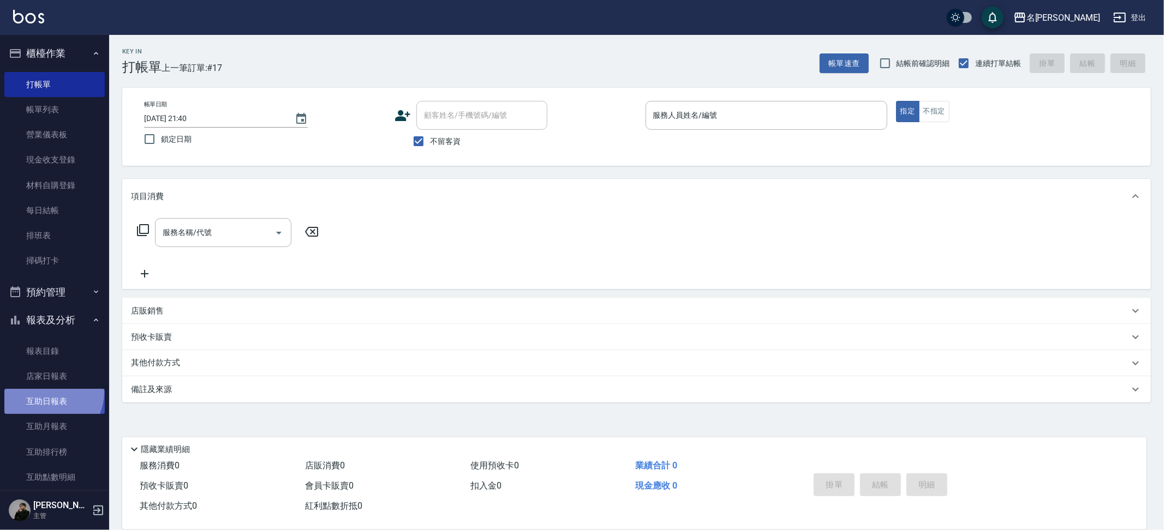
click at [47, 389] on link "互助日報表" at bounding box center [54, 401] width 100 height 25
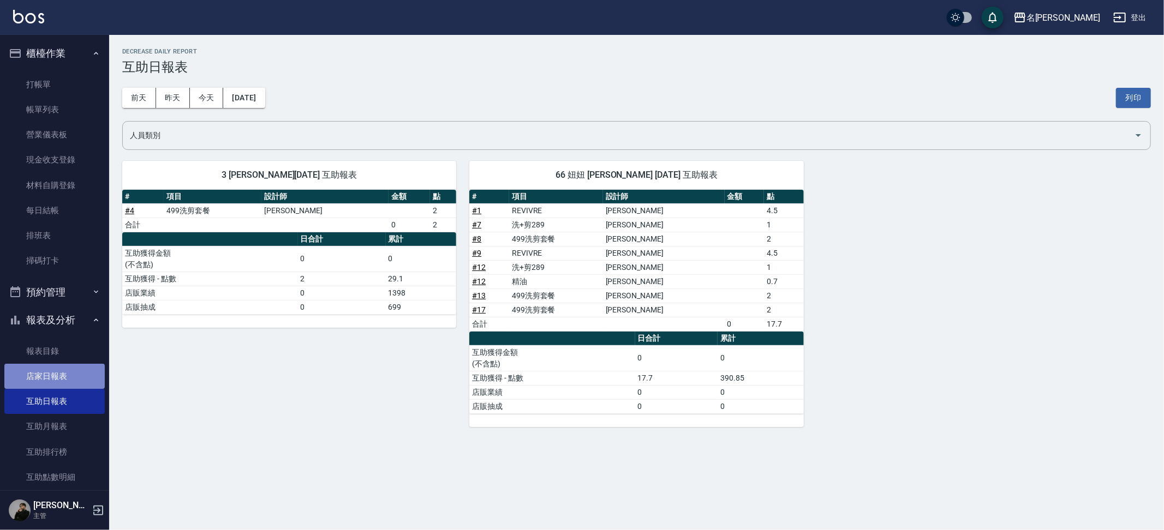
click at [67, 374] on link "店家日報表" at bounding box center [54, 376] width 100 height 25
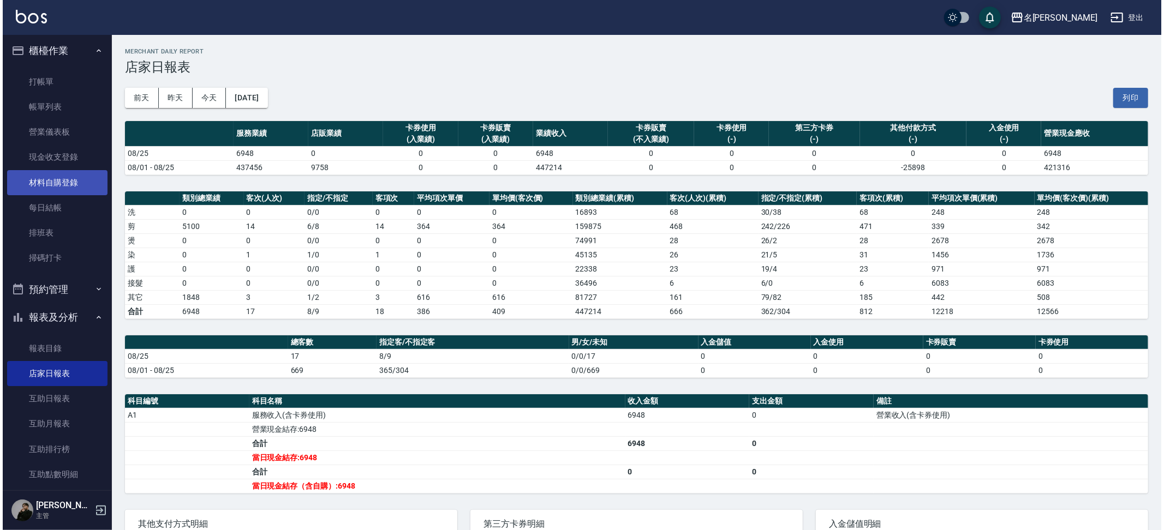
scroll to position [1, 0]
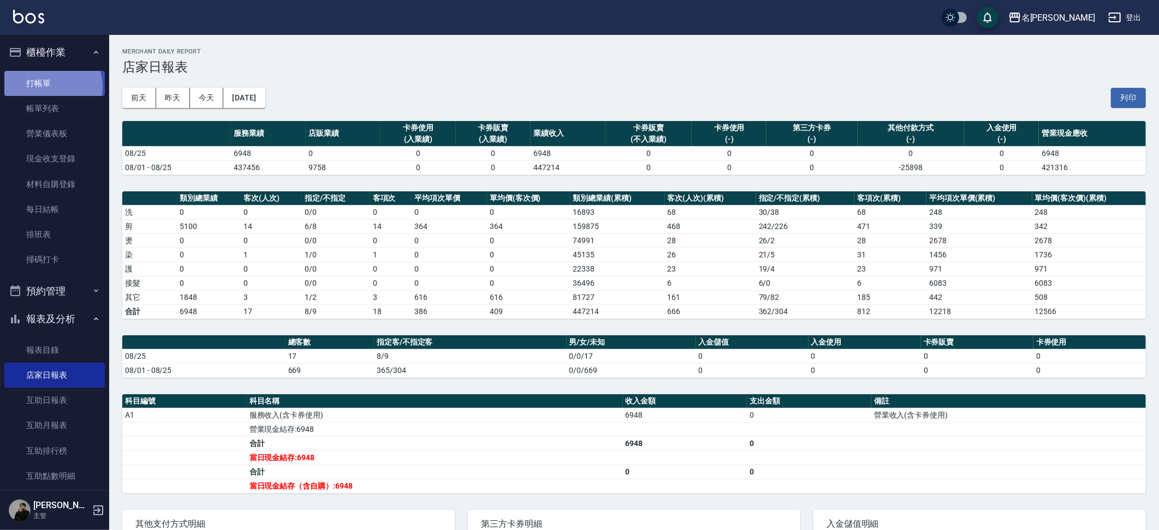
click at [51, 86] on link "打帳單" at bounding box center [54, 83] width 100 height 25
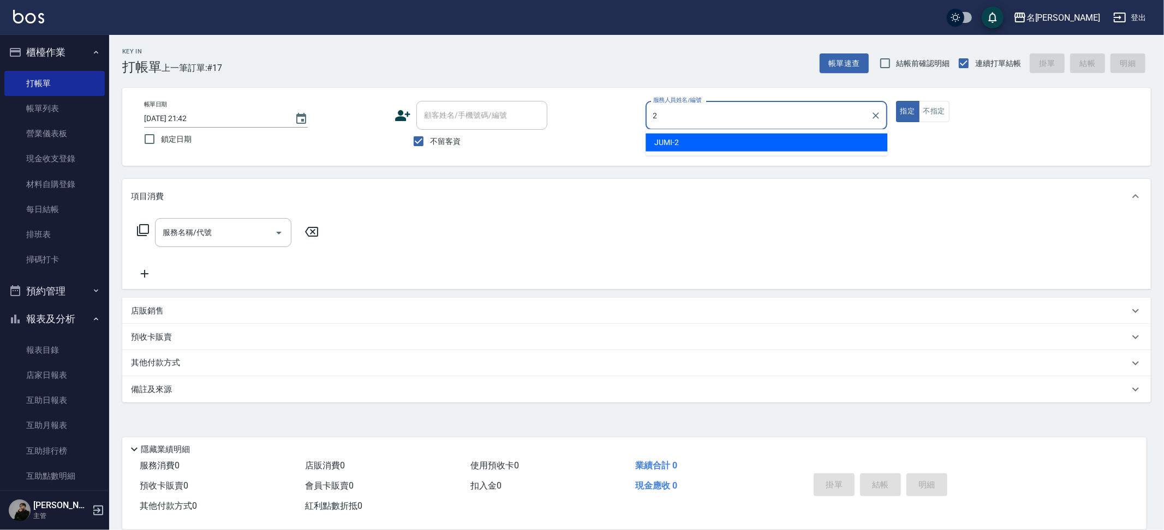
type input "JUMI-2"
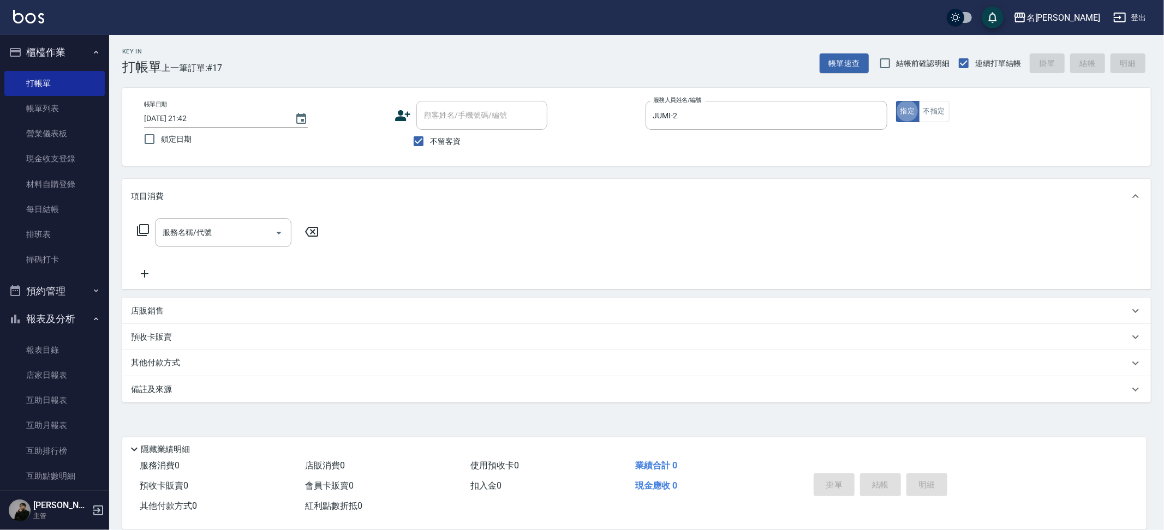
type button "true"
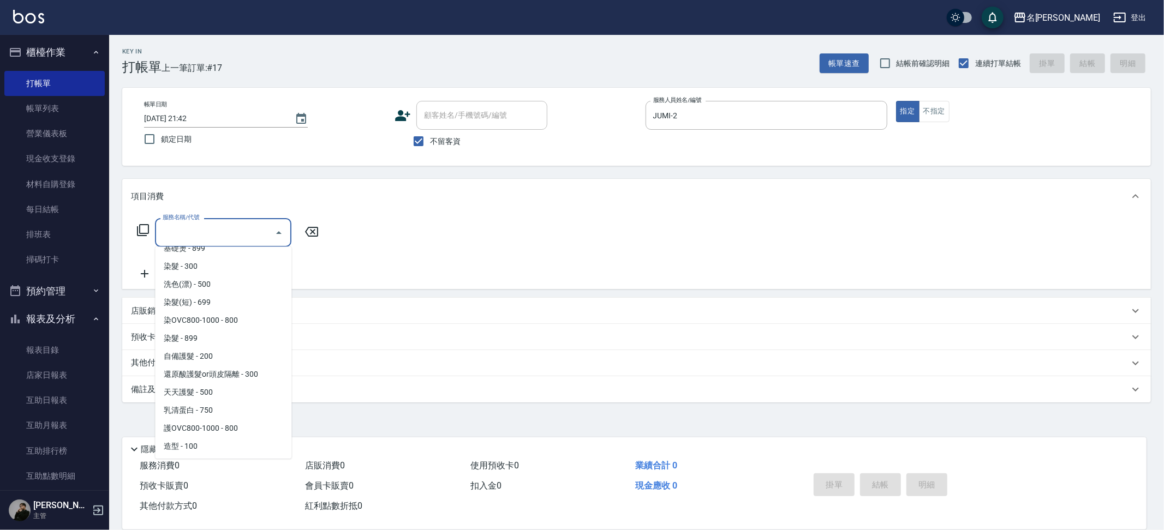
scroll to position [821, 0]
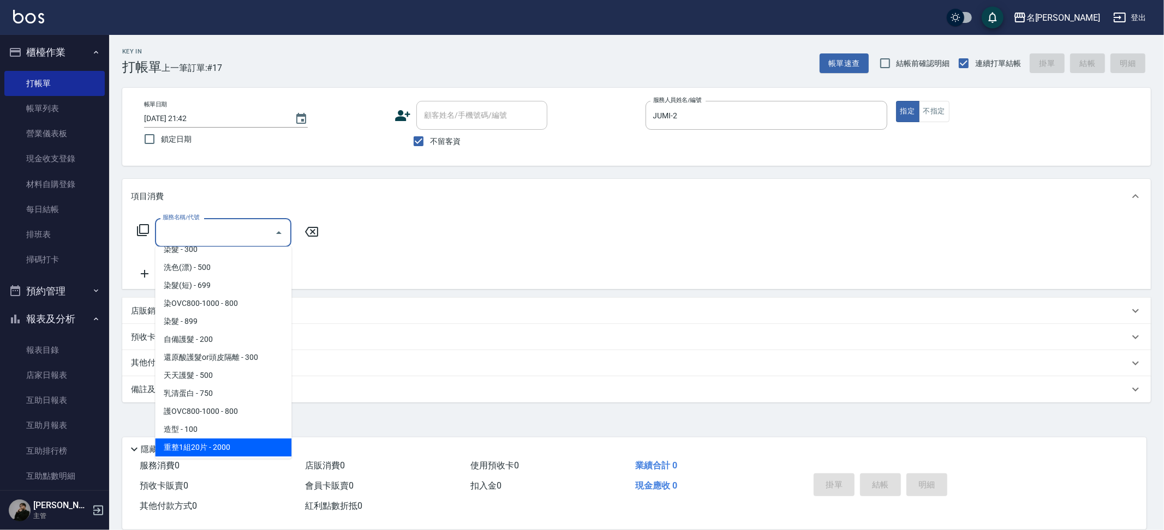
type input "重整1組20片(7006)"
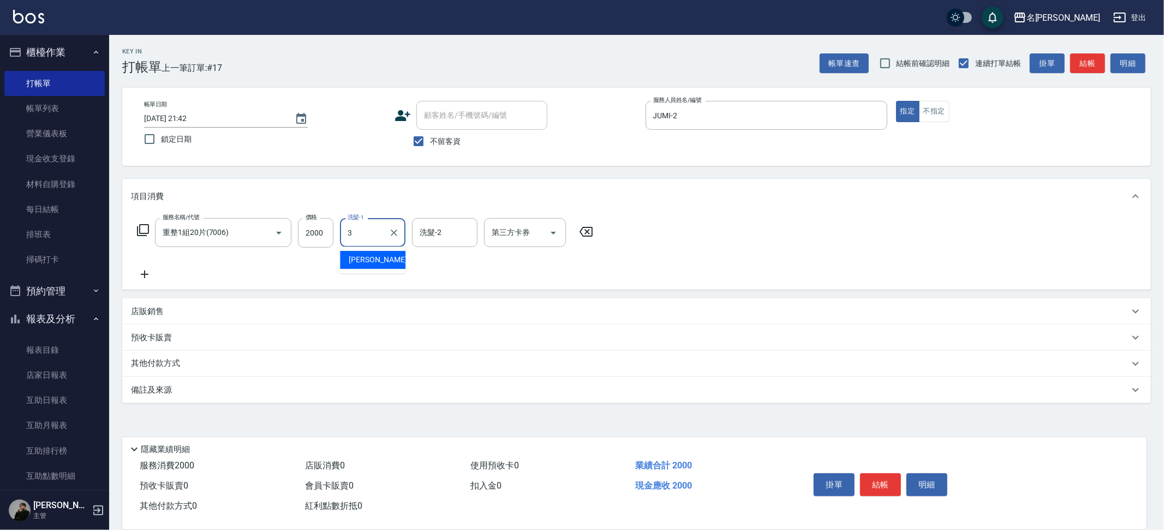
type input "Mina-3"
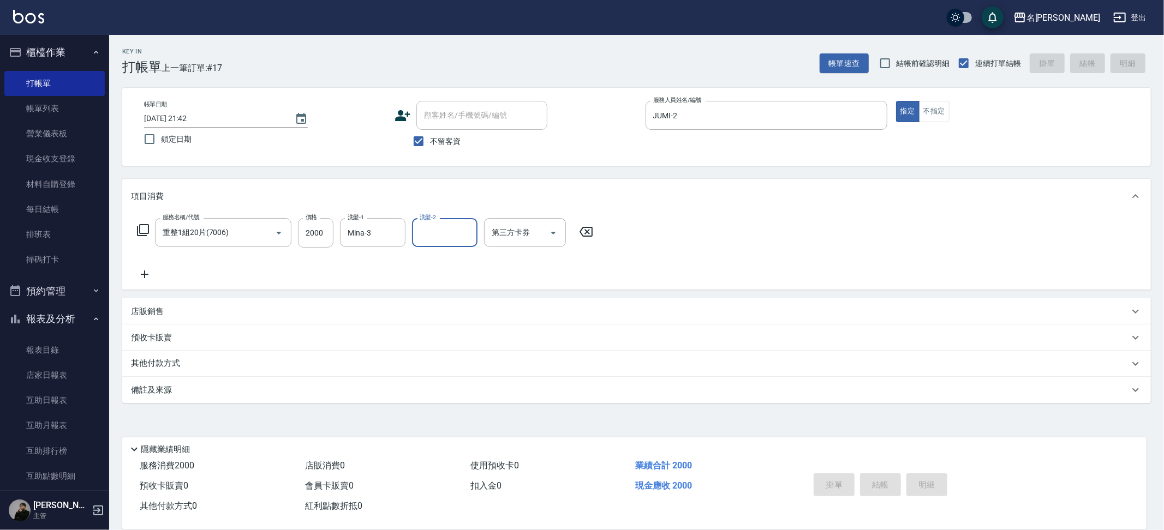
type input "[DATE] 21:44"
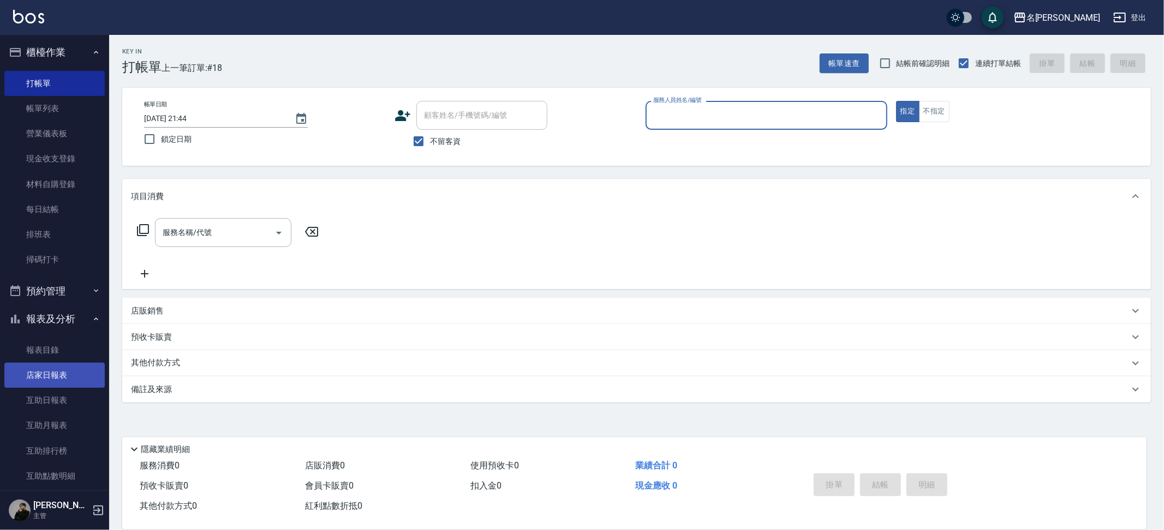
click at [41, 376] on link "店家日報表" at bounding box center [54, 375] width 100 height 25
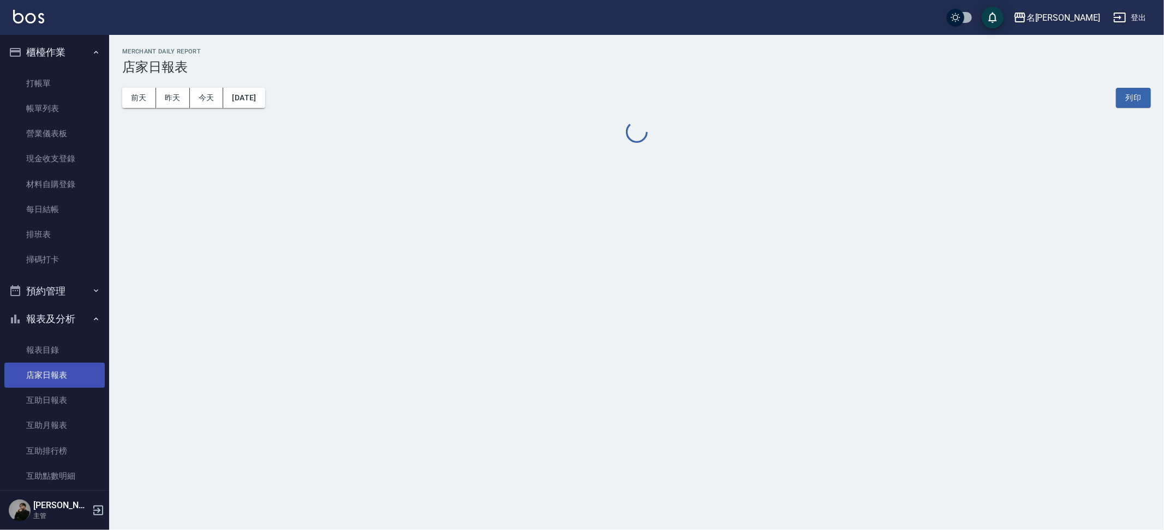
scroll to position [4, 0]
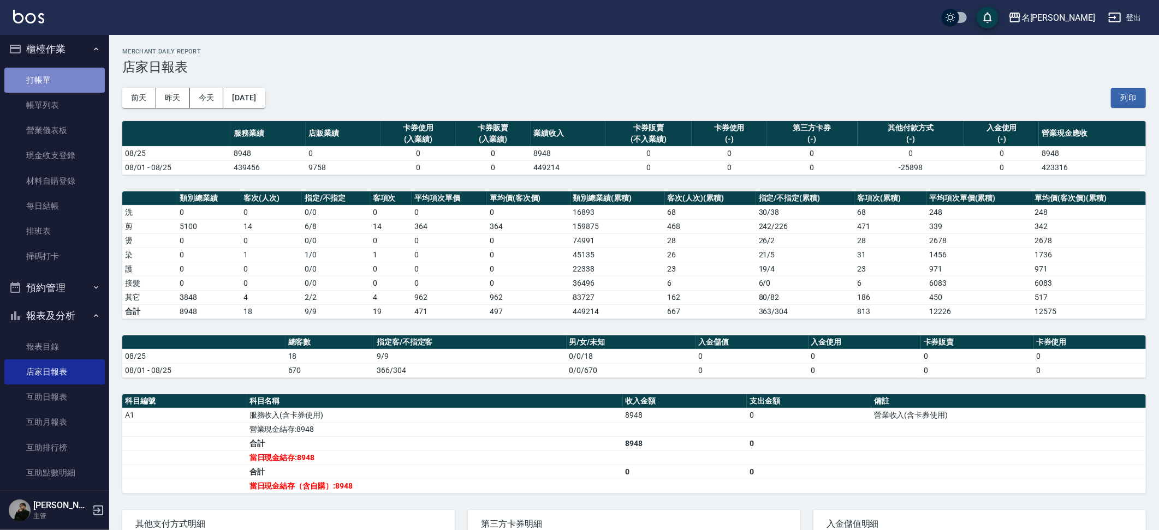
click at [61, 79] on link "打帳單" at bounding box center [54, 80] width 100 height 25
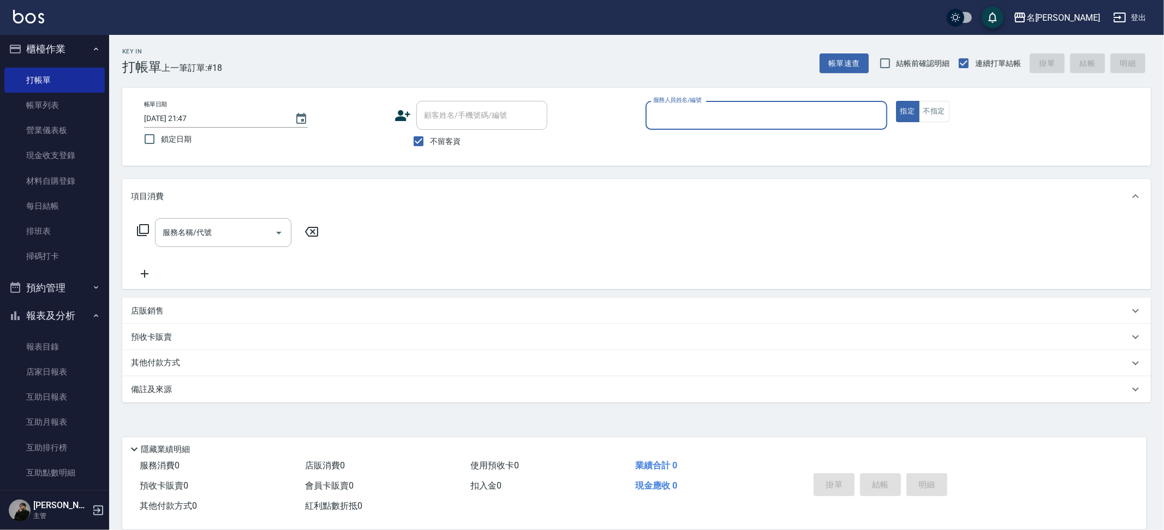
type input "2"
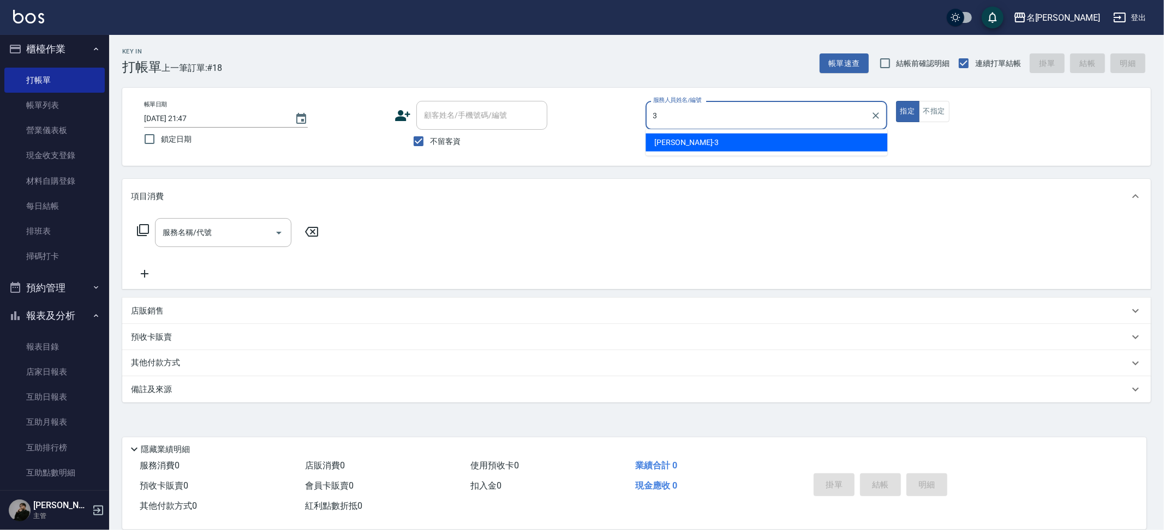
type input "Mina-3"
type button "true"
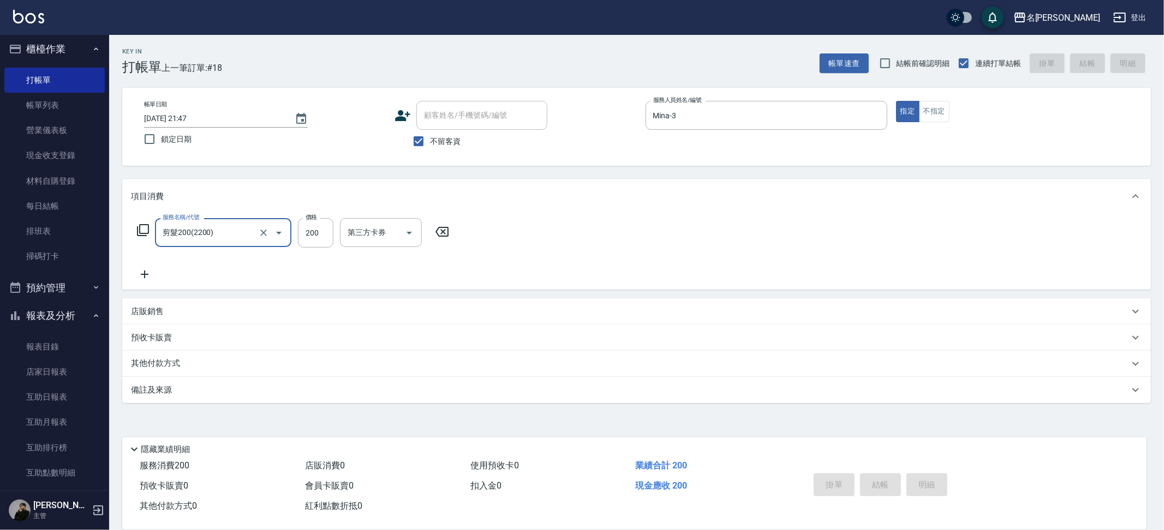
type input "剪髮200(2200)"
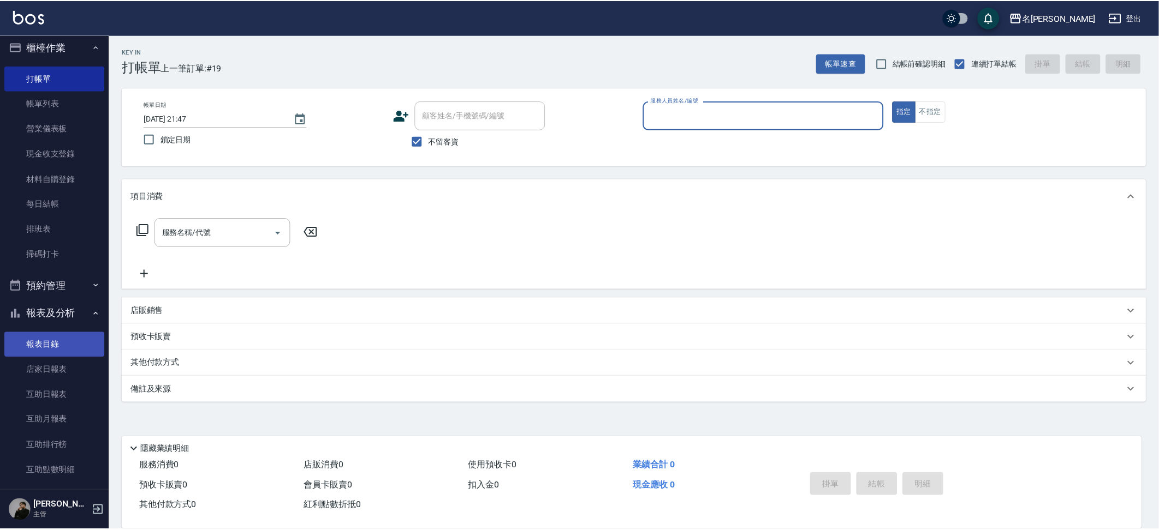
scroll to position [7, 0]
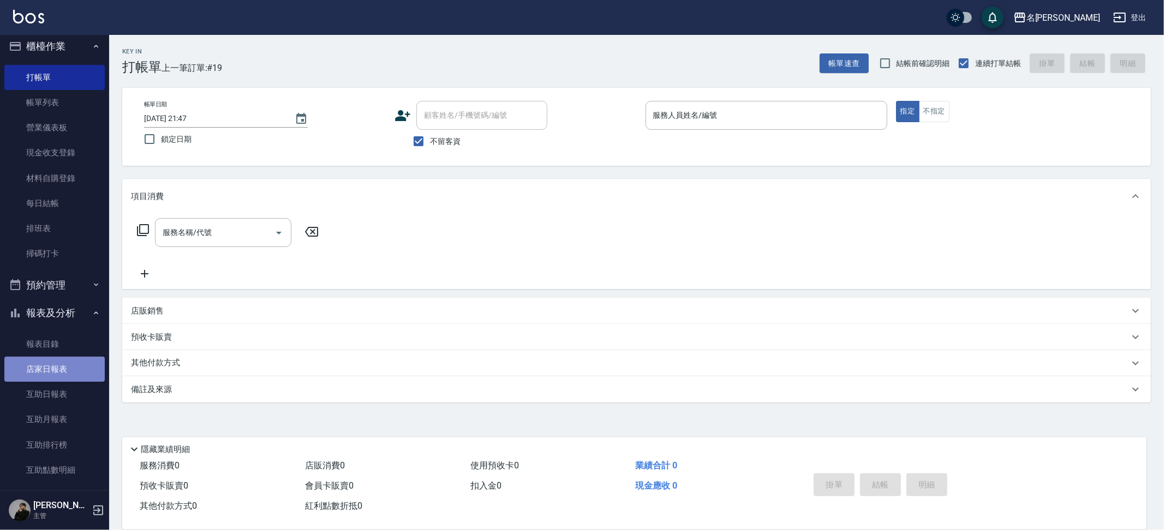
click at [55, 362] on link "店家日報表" at bounding box center [54, 369] width 100 height 25
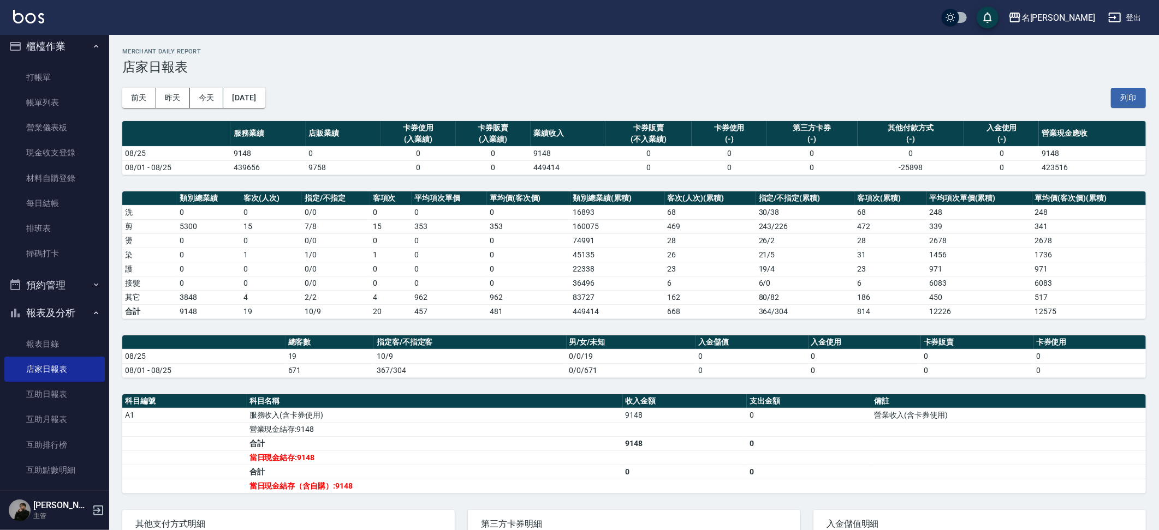
scroll to position [9, 0]
